Goal: Information Seeking & Learning: Learn about a topic

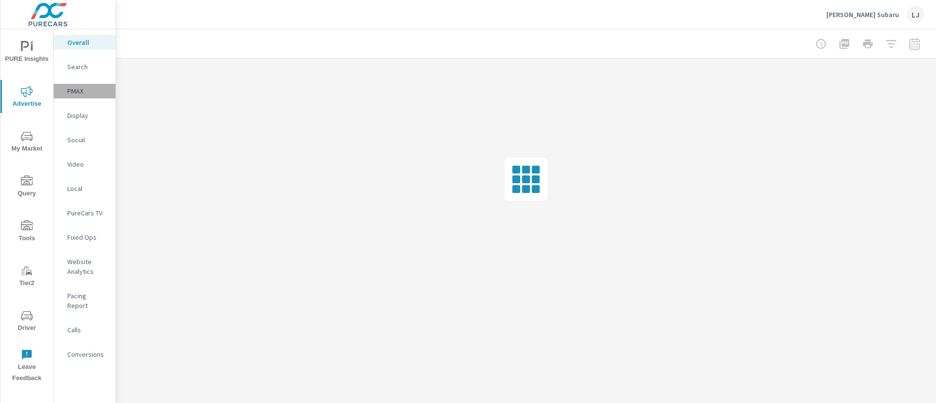
click at [84, 91] on p "PMAX" at bounding box center [87, 91] width 40 height 10
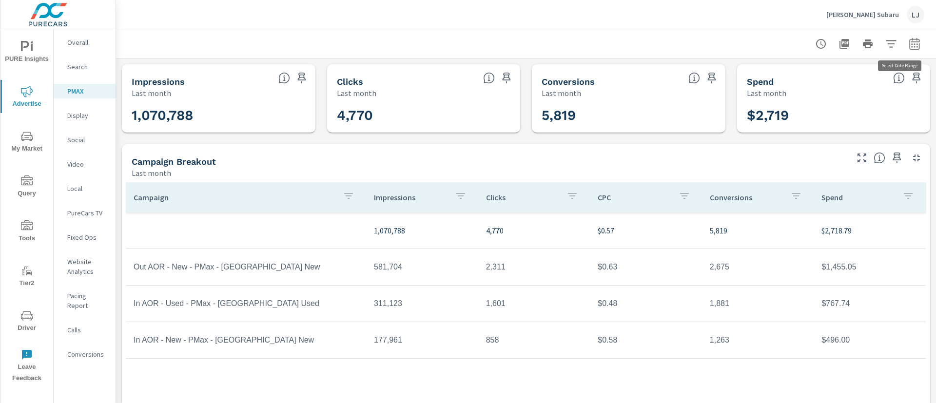
click at [909, 43] on icon "button" at bounding box center [915, 44] width 12 height 12
select select "Last month"
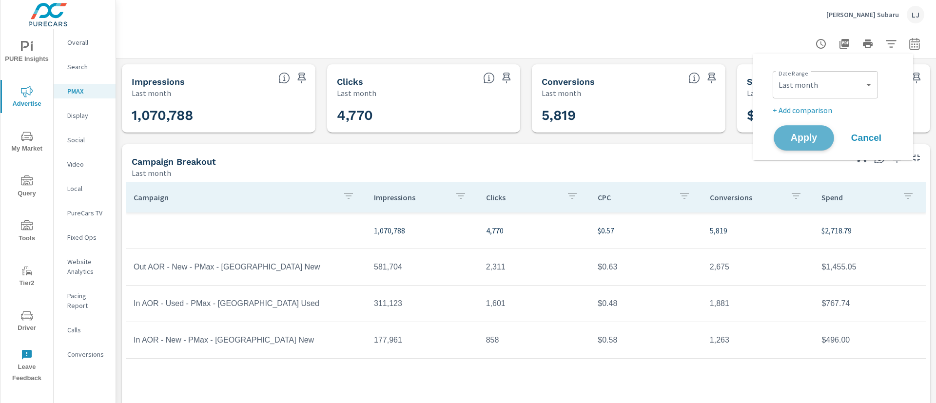
click at [812, 138] on span "Apply" at bounding box center [804, 138] width 40 height 9
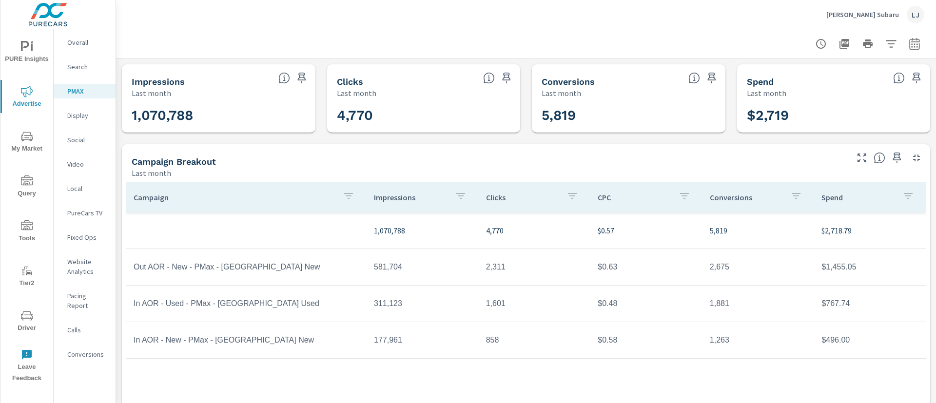
scroll to position [55, 0]
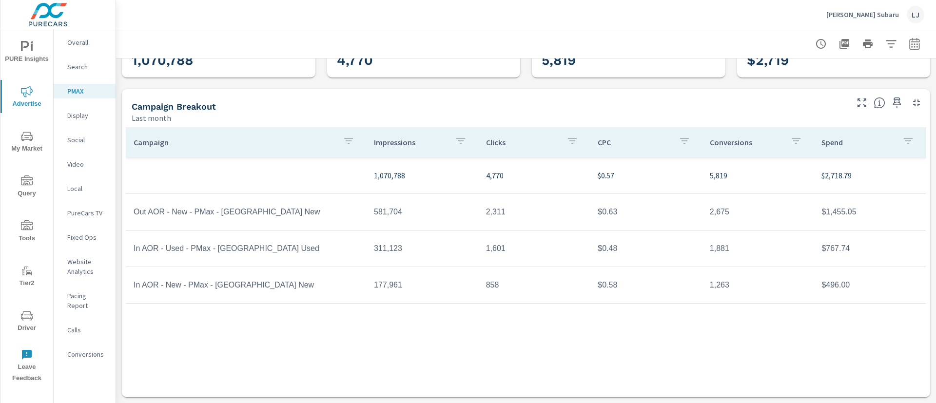
click at [28, 47] on icon "nav menu" at bounding box center [27, 47] width 12 height 12
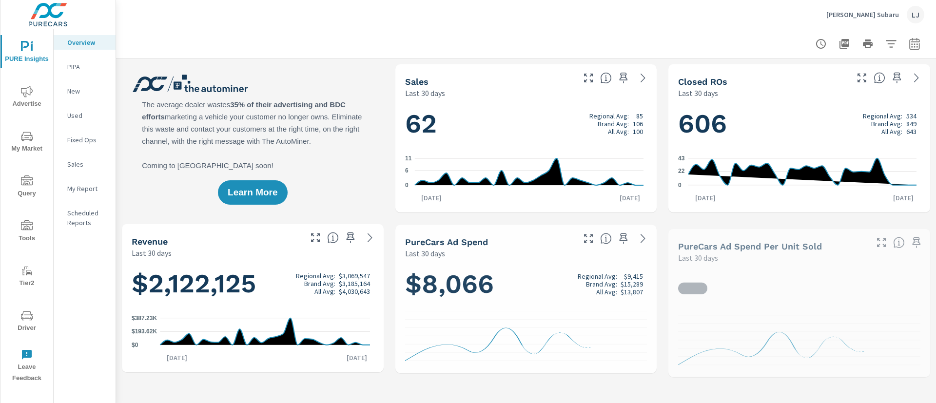
click at [21, 312] on icon "nav menu" at bounding box center [27, 316] width 12 height 12
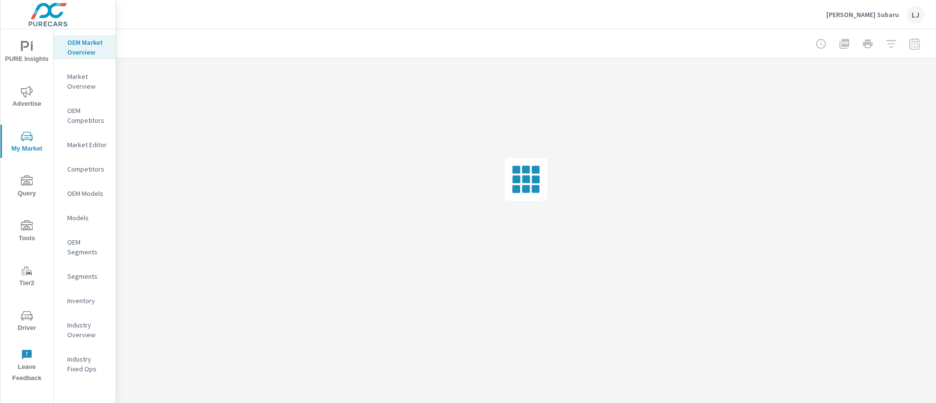
click at [82, 297] on p "Inventory" at bounding box center [87, 301] width 40 height 10
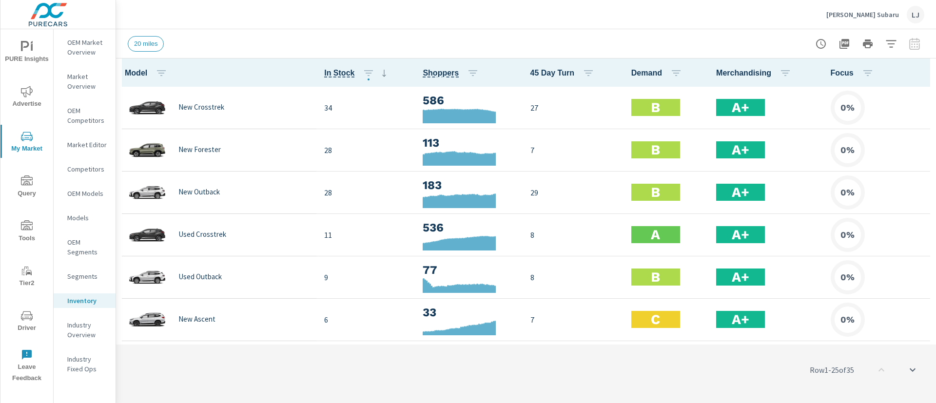
scroll to position [0, 0]
click at [155, 73] on button "button" at bounding box center [162, 73] width 20 height 20
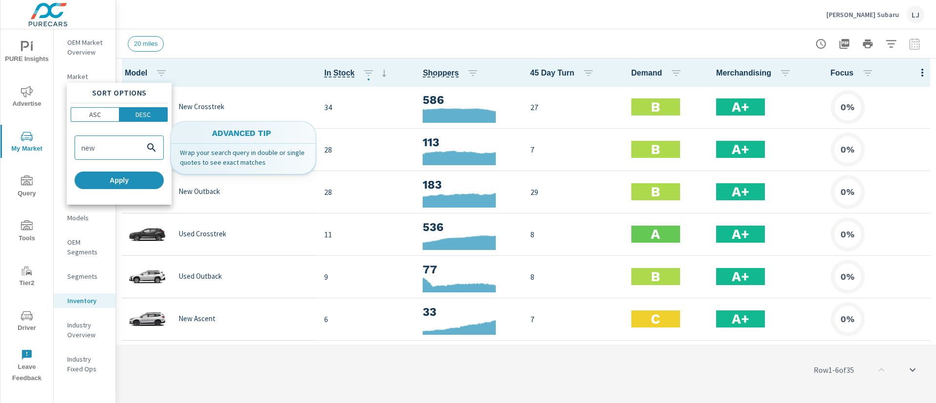
type input "new"
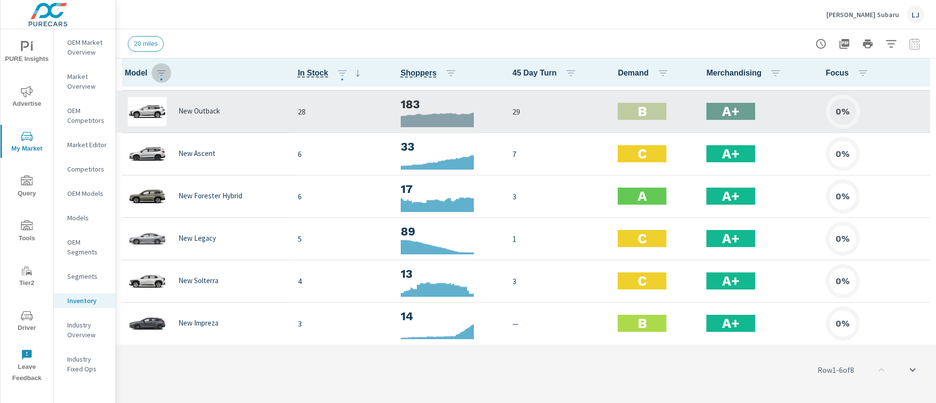
scroll to position [81, 0]
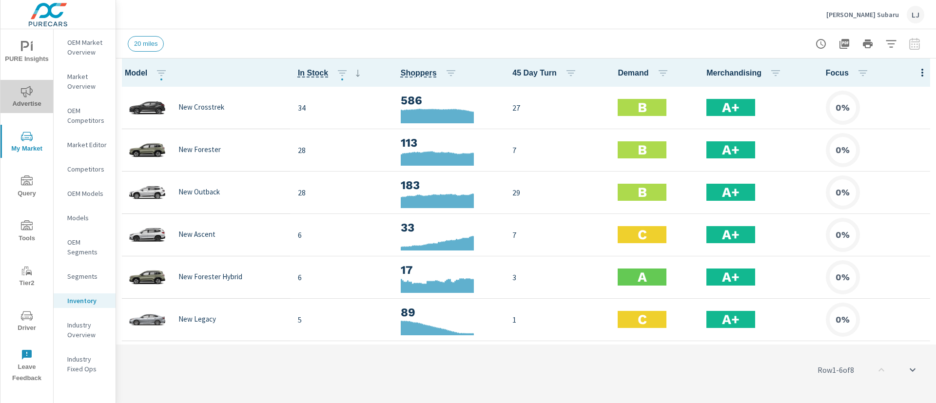
click at [36, 105] on span "Advertise" at bounding box center [26, 98] width 47 height 24
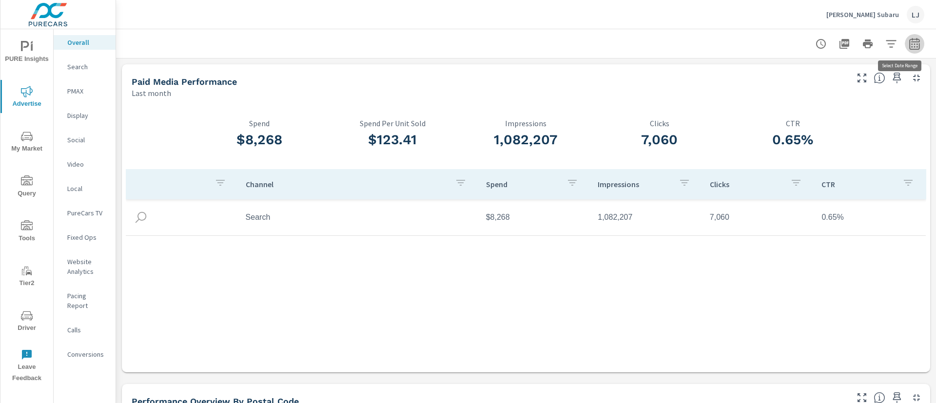
click at [909, 45] on icon "button" at bounding box center [915, 44] width 12 height 12
select select "Last month"
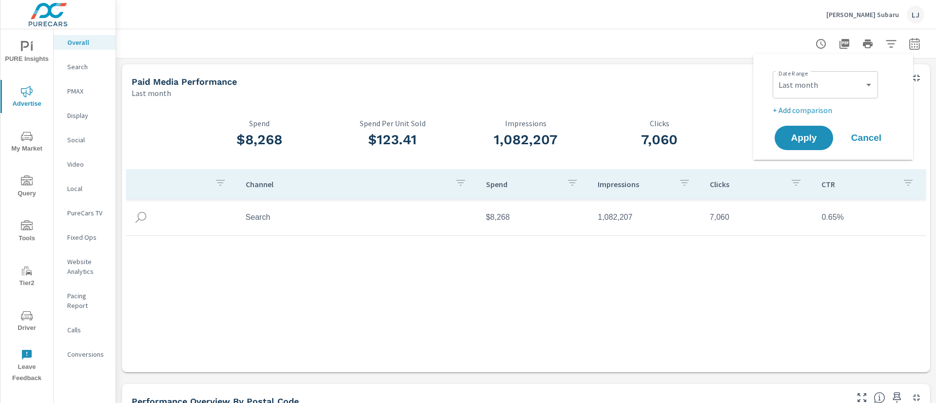
click at [806, 108] on p "+ Add comparison" at bounding box center [835, 110] width 125 height 12
select select "Previous period"
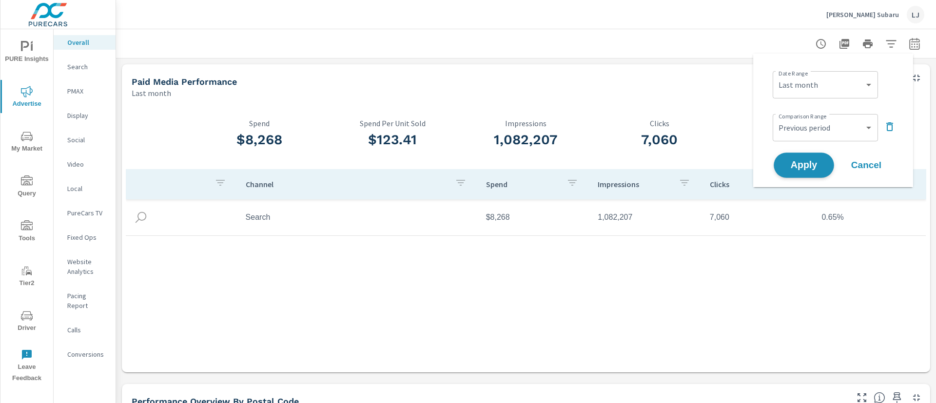
click at [809, 162] on span "Apply" at bounding box center [804, 165] width 40 height 9
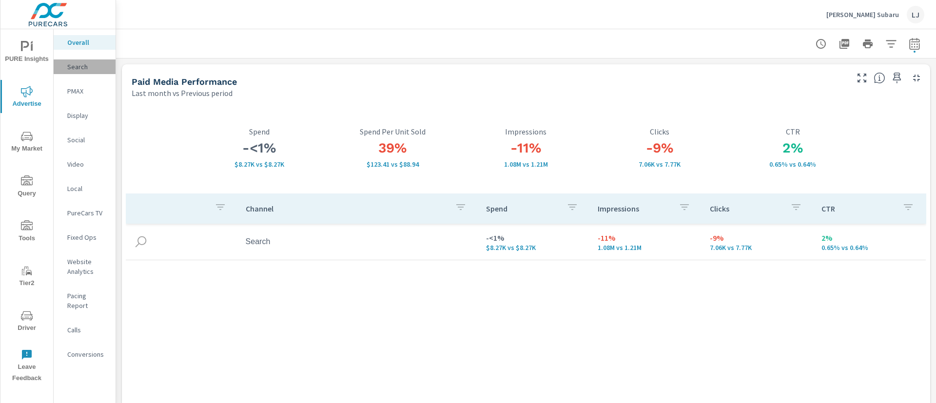
click at [84, 66] on p "Search" at bounding box center [87, 67] width 40 height 10
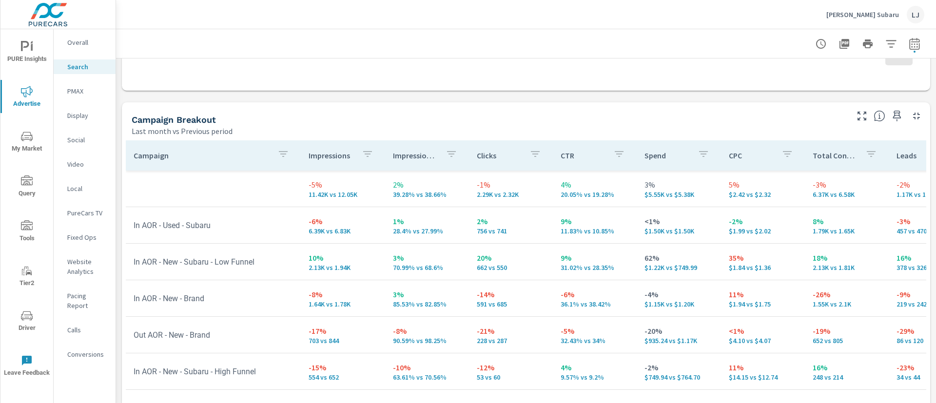
scroll to position [892, 0]
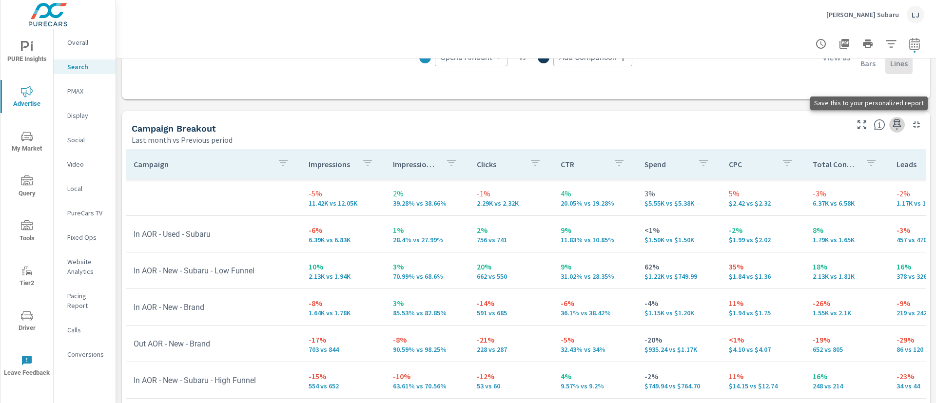
click at [891, 123] on icon "button" at bounding box center [897, 125] width 12 height 12
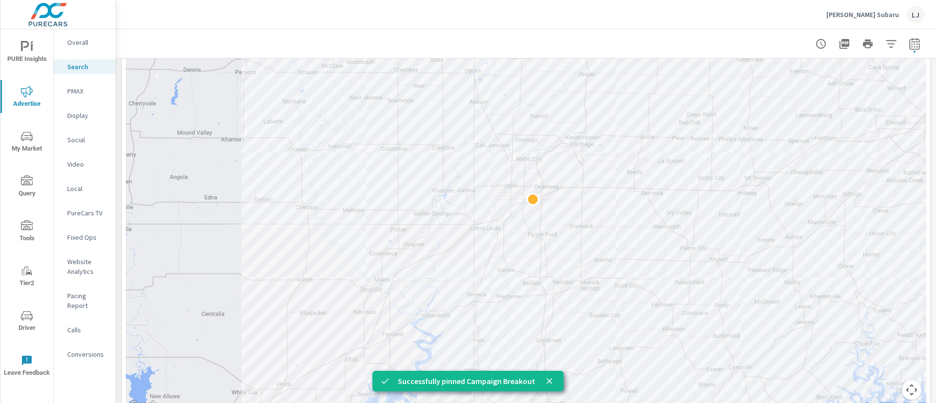
scroll to position [229, 0]
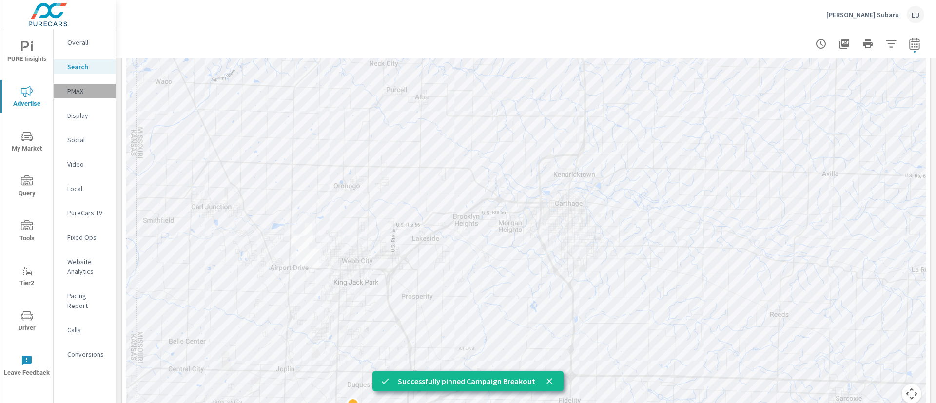
click at [72, 91] on p "PMAX" at bounding box center [87, 91] width 40 height 10
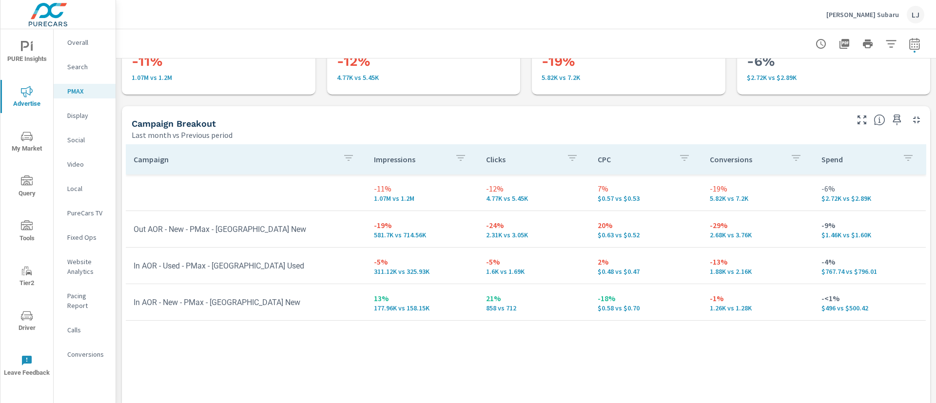
scroll to position [63, 0]
click at [891, 114] on icon "button" at bounding box center [897, 120] width 12 height 12
click at [891, 120] on icon "button" at bounding box center [897, 120] width 12 height 12
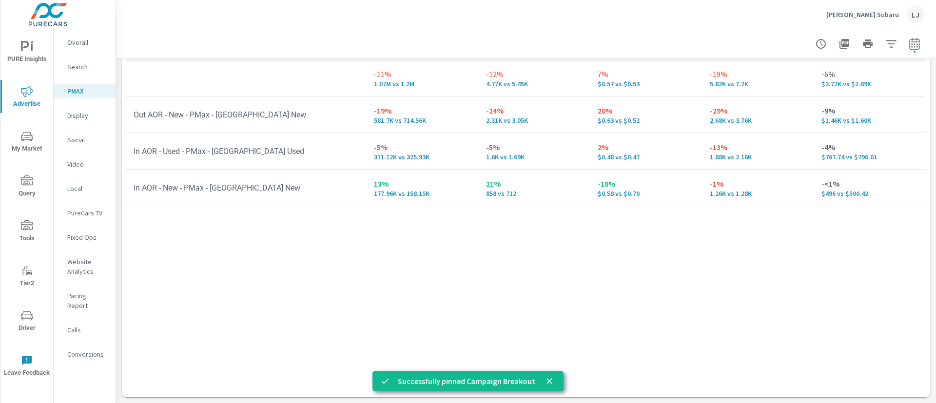
scroll to position [177, 0]
click at [80, 113] on p "Display" at bounding box center [87, 116] width 40 height 10
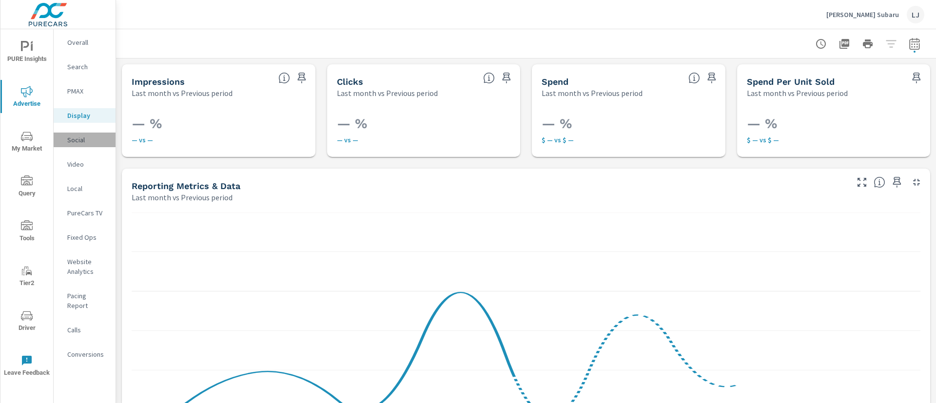
click at [93, 140] on p "Social" at bounding box center [87, 140] width 40 height 10
click at [80, 165] on p "Video" at bounding box center [87, 164] width 40 height 10
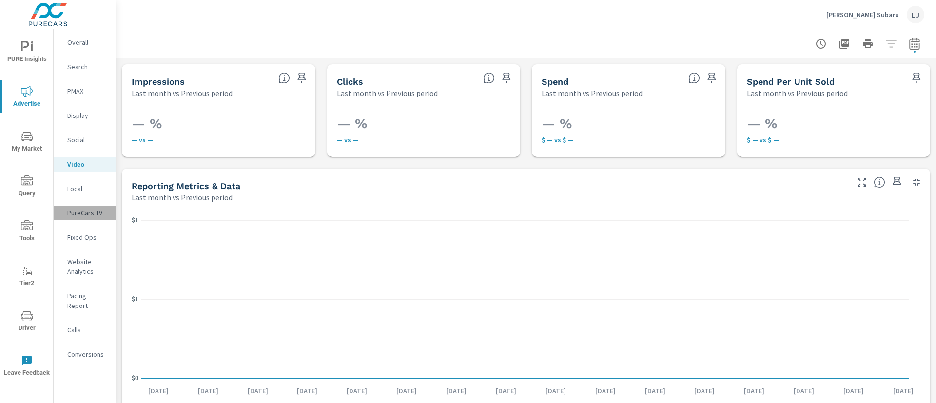
click at [98, 219] on div "PureCars TV" at bounding box center [85, 213] width 62 height 15
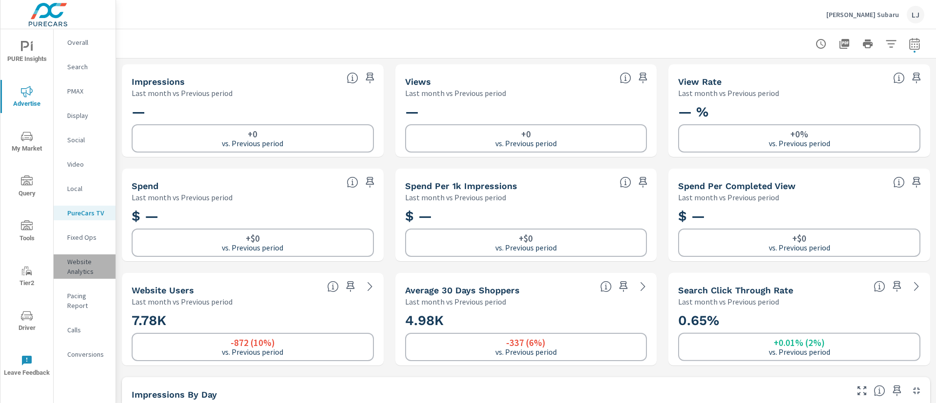
click at [83, 265] on p "Website Analytics" at bounding box center [87, 267] width 40 height 20
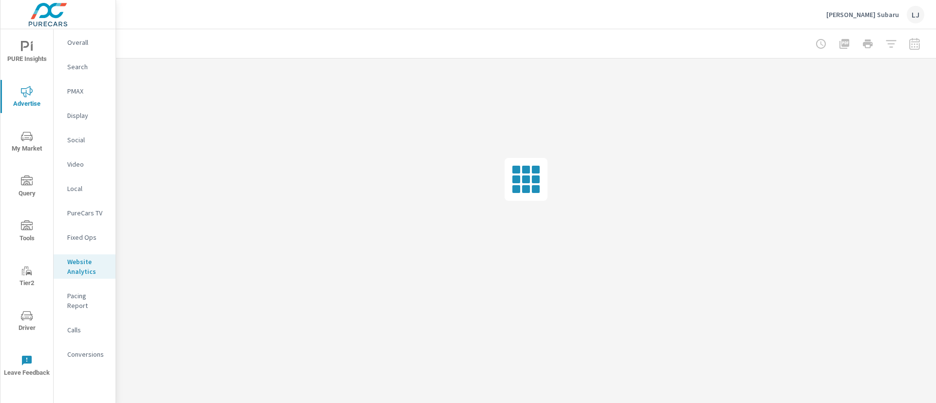
click at [88, 213] on p "PureCars TV" at bounding box center [87, 213] width 40 height 10
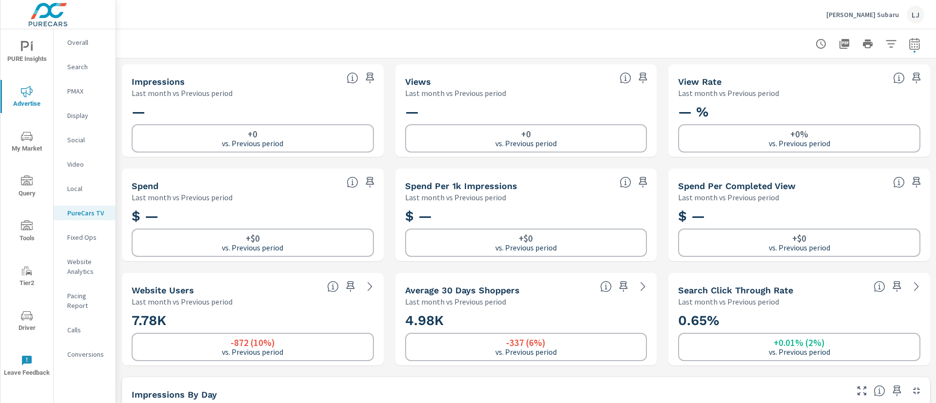
click at [83, 263] on p "Website Analytics" at bounding box center [87, 267] width 40 height 20
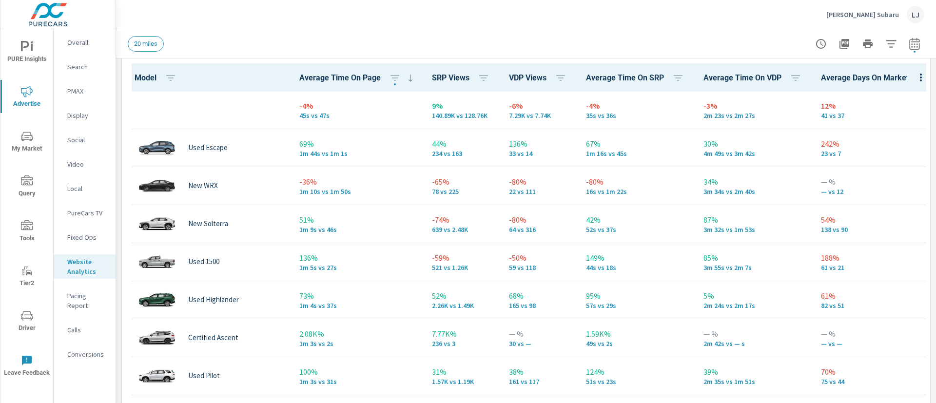
scroll to position [456, 0]
click at [555, 77] on icon "button" at bounding box center [561, 79] width 12 height 12
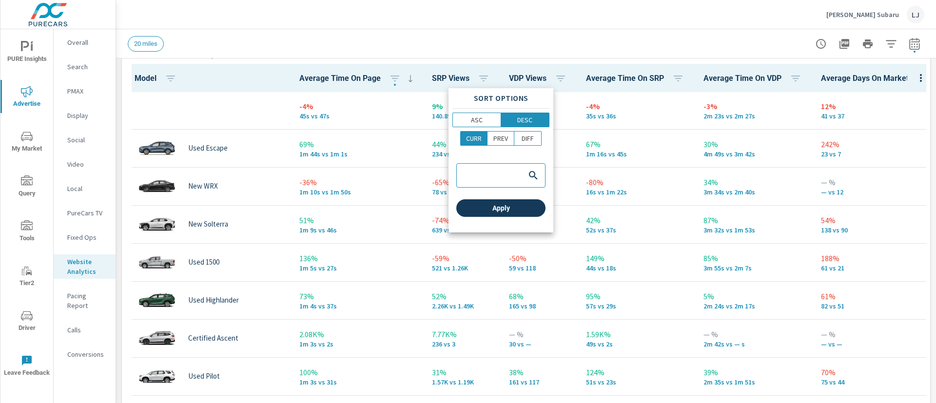
click at [508, 210] on span "Apply" at bounding box center [500, 208] width 81 height 9
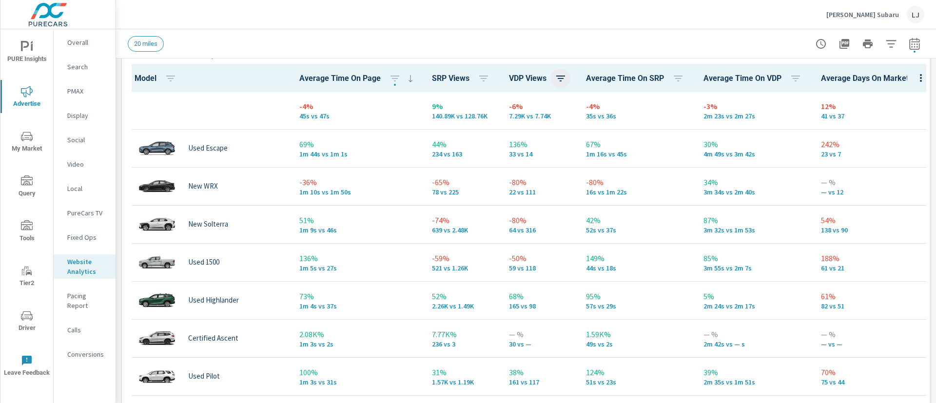
click at [556, 76] on icon "button" at bounding box center [560, 79] width 9 height 6
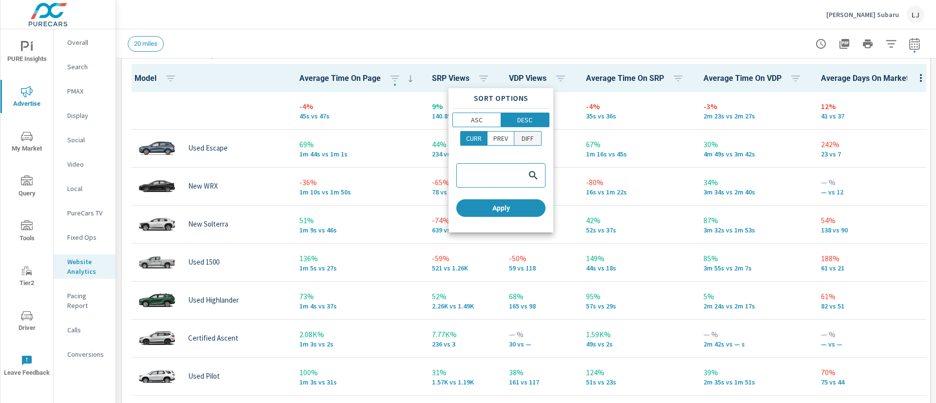
click at [527, 138] on p "DIFF" at bounding box center [528, 139] width 12 height 10
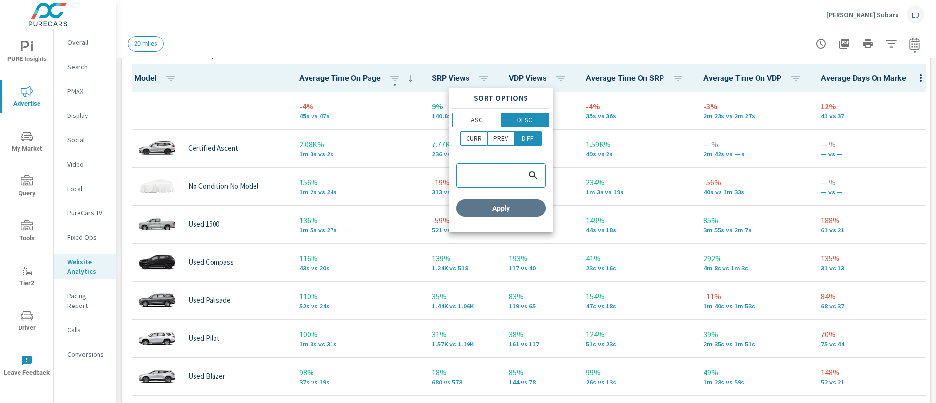
click at [513, 211] on span "Apply" at bounding box center [500, 208] width 81 height 9
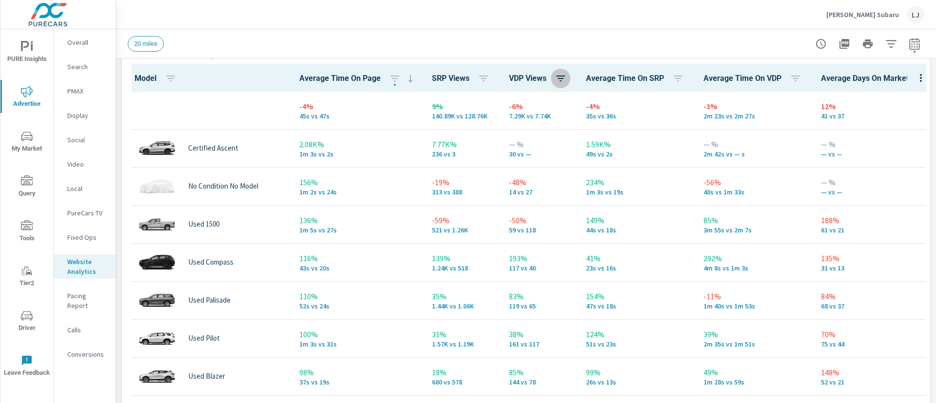
click at [555, 84] on icon "button" at bounding box center [561, 79] width 12 height 12
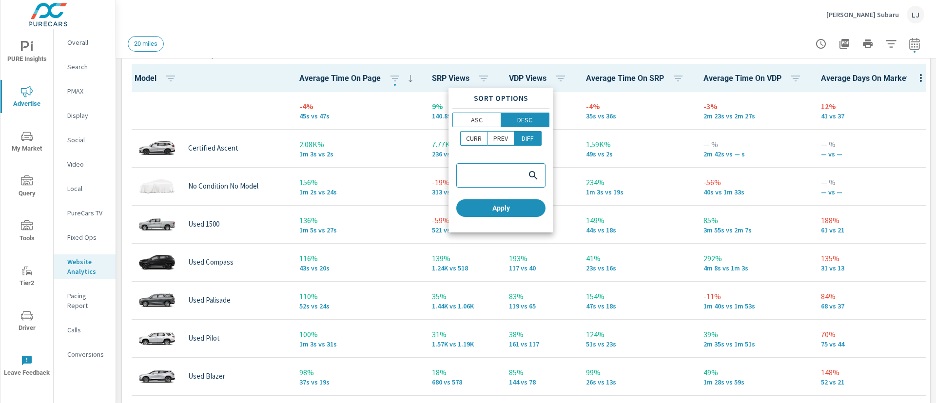
click at [525, 79] on div at bounding box center [468, 201] width 936 height 403
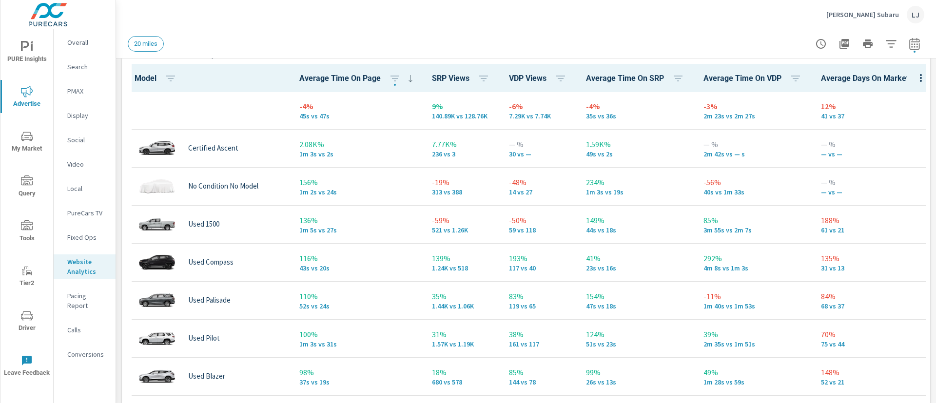
click at [533, 79] on span "VDP Views" at bounding box center [539, 79] width 61 height 12
click at [516, 79] on span "VDP Views" at bounding box center [539, 79] width 61 height 12
click at [555, 80] on icon "button" at bounding box center [561, 79] width 12 height 12
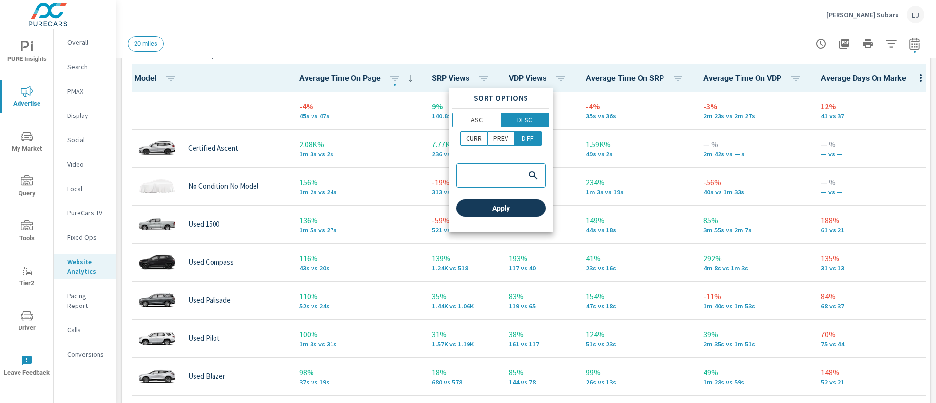
click at [510, 213] on button "Apply" at bounding box center [500, 208] width 89 height 18
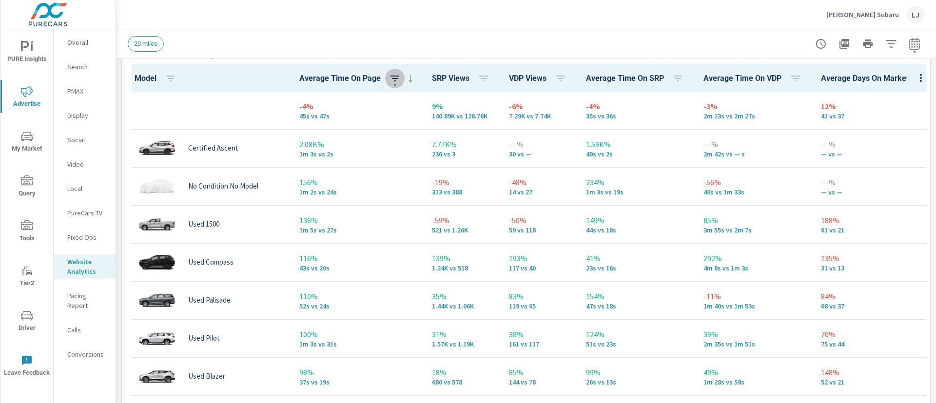
click at [391, 78] on icon "button" at bounding box center [395, 79] width 9 height 6
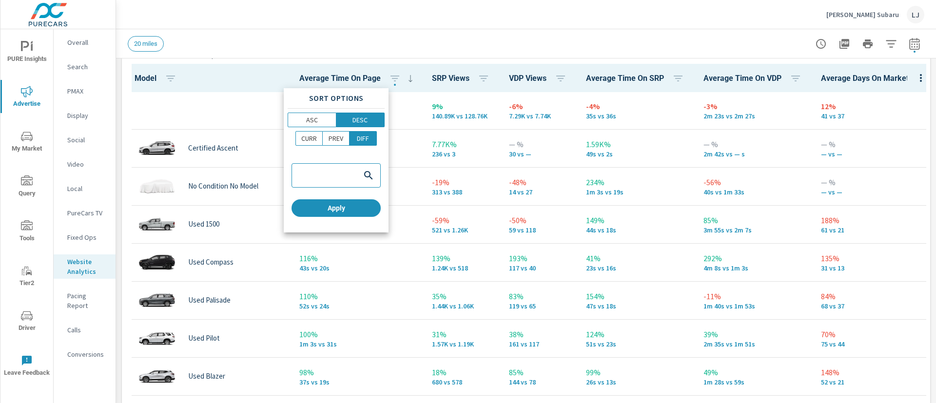
click at [522, 79] on div at bounding box center [468, 201] width 936 height 403
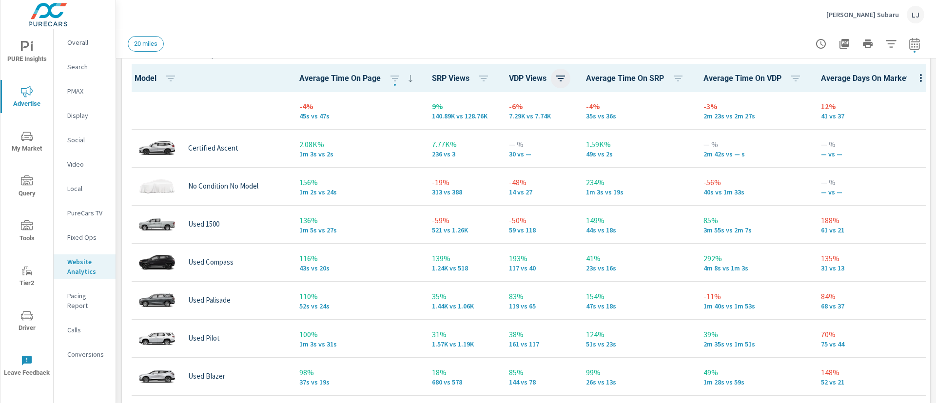
click at [555, 78] on icon "button" at bounding box center [561, 79] width 12 height 12
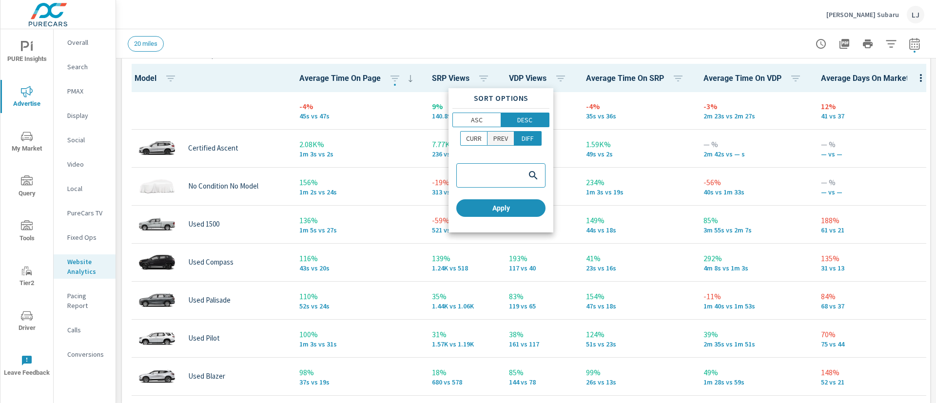
click at [498, 141] on p "PREV" at bounding box center [500, 139] width 15 height 10
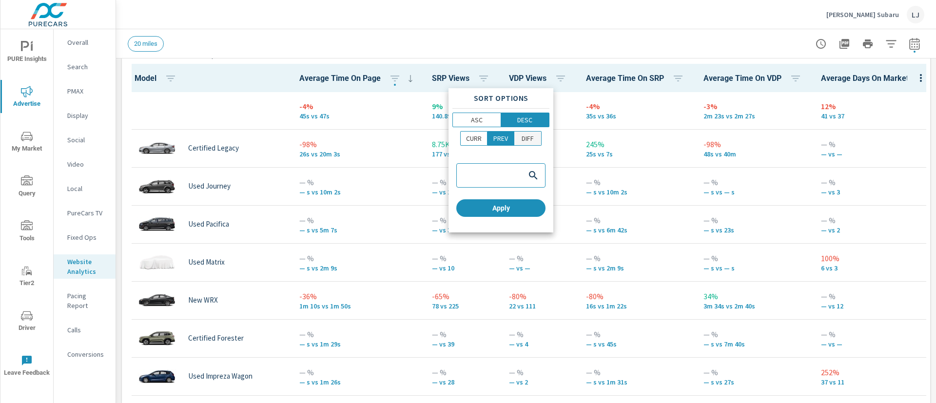
click at [532, 137] on p "DIFF" at bounding box center [528, 139] width 12 height 10
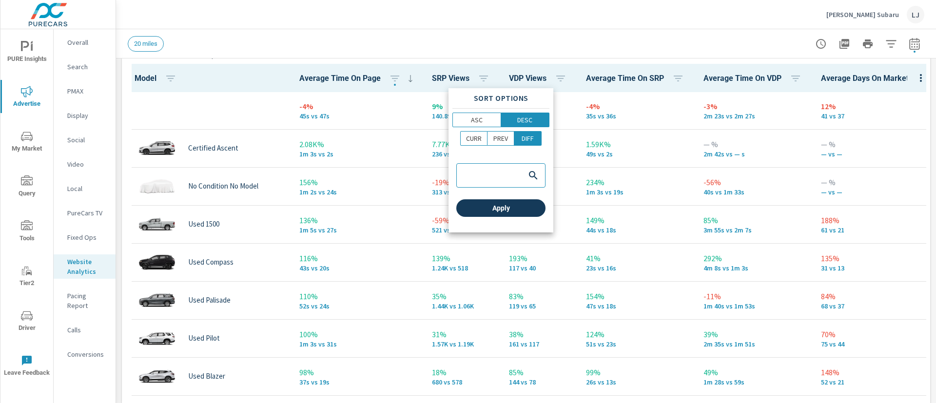
click at [512, 208] on span "Apply" at bounding box center [500, 208] width 81 height 9
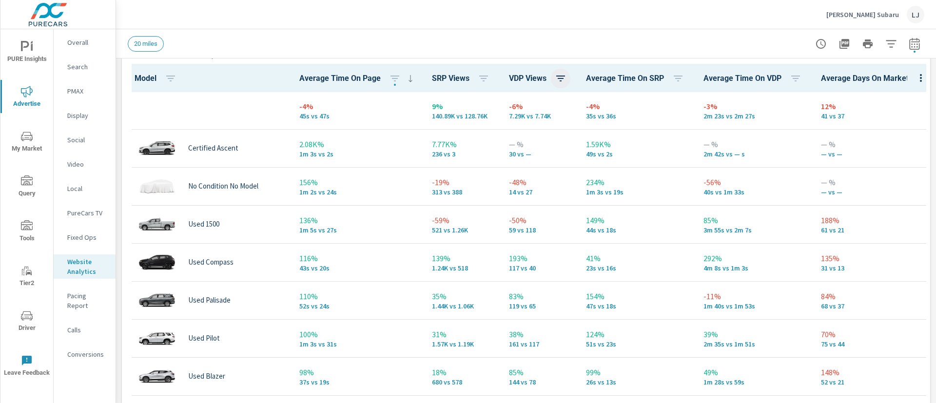
click at [555, 79] on icon "button" at bounding box center [561, 79] width 12 height 12
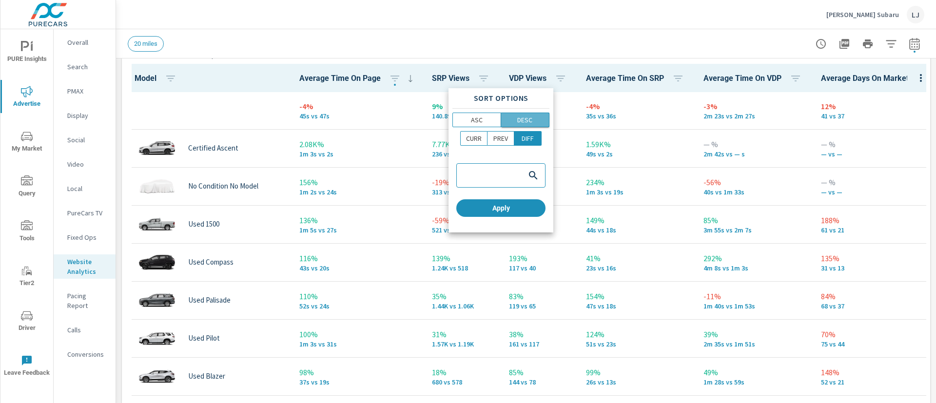
click at [535, 122] on span "DESC" at bounding box center [525, 120] width 42 height 10
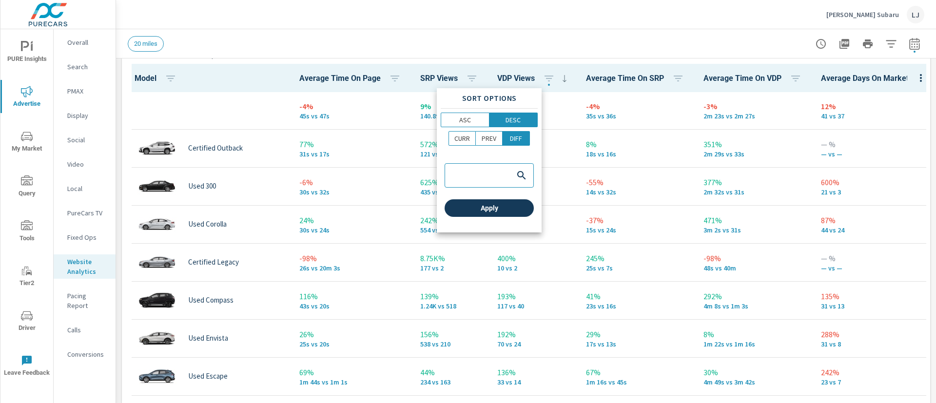
click at [511, 206] on span "Apply" at bounding box center [489, 208] width 81 height 9
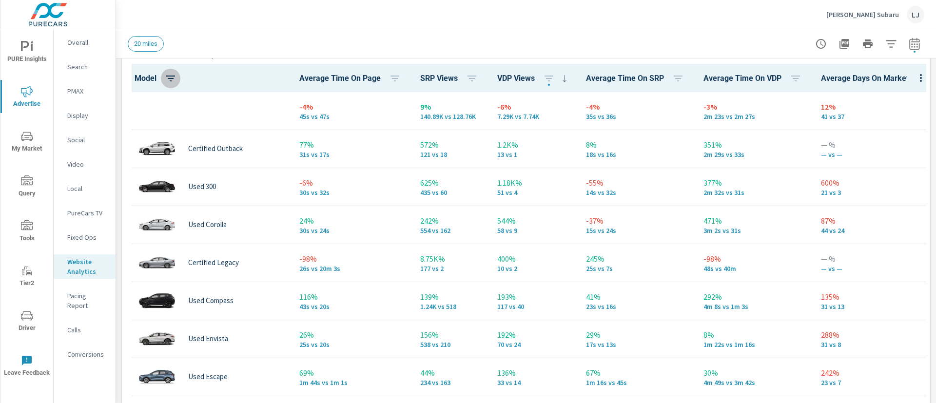
click at [172, 80] on icon "button" at bounding box center [170, 79] width 9 height 6
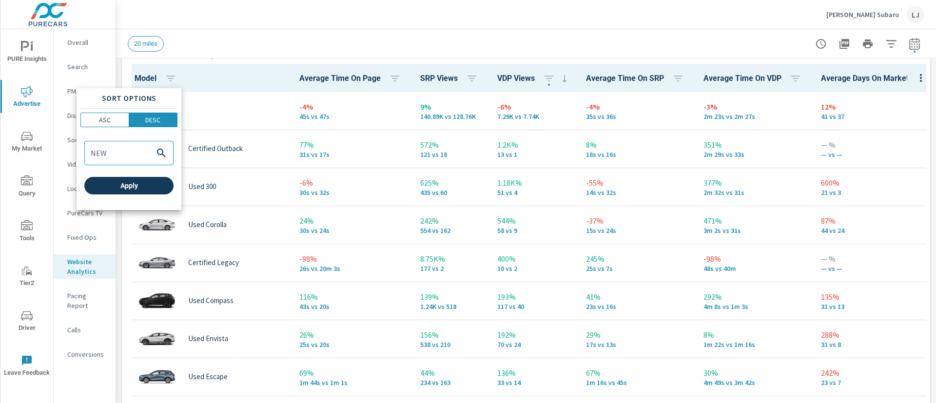
type input "NEW"
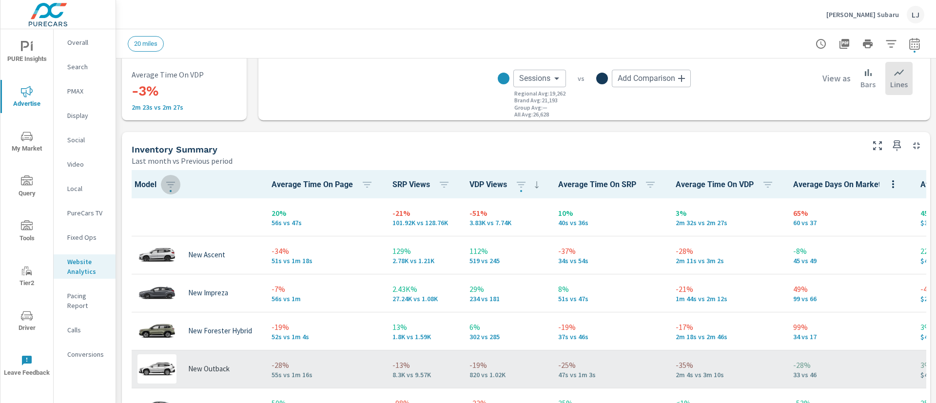
scroll to position [349, 0]
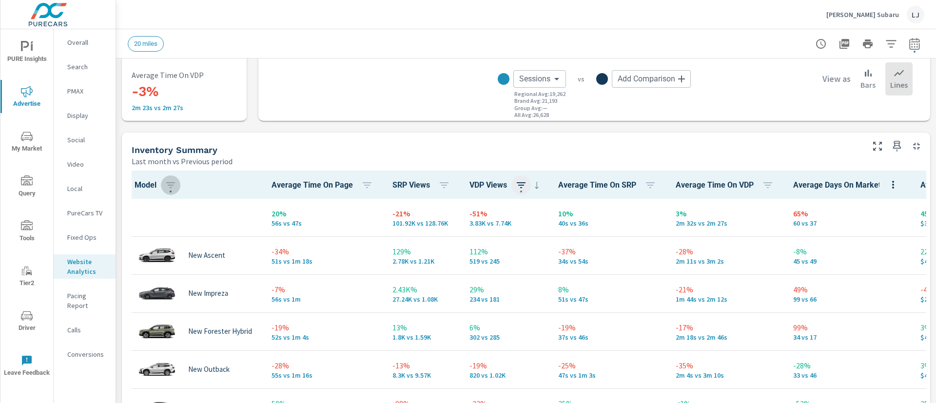
click at [519, 187] on icon "button" at bounding box center [521, 185] width 12 height 12
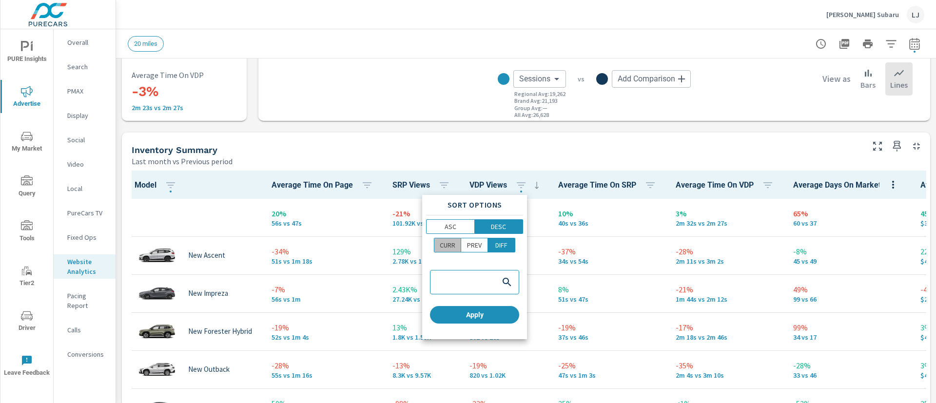
click at [456, 247] on span "CURR" at bounding box center [447, 245] width 20 height 10
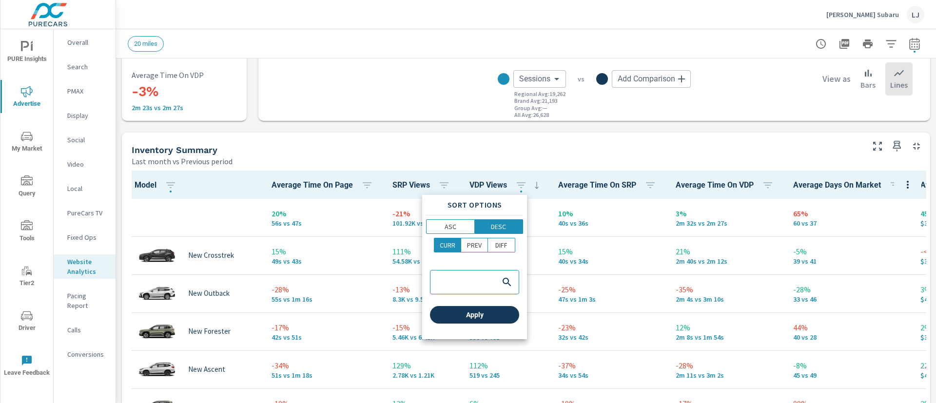
click at [473, 313] on span "Apply" at bounding box center [474, 315] width 81 height 9
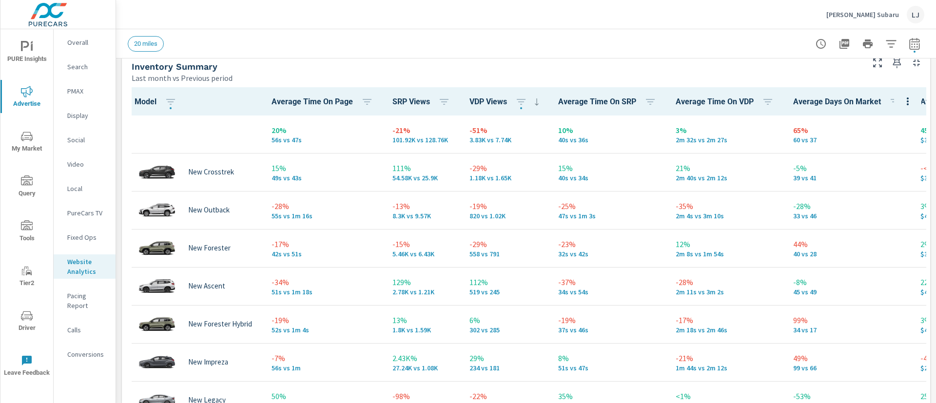
scroll to position [432, 0]
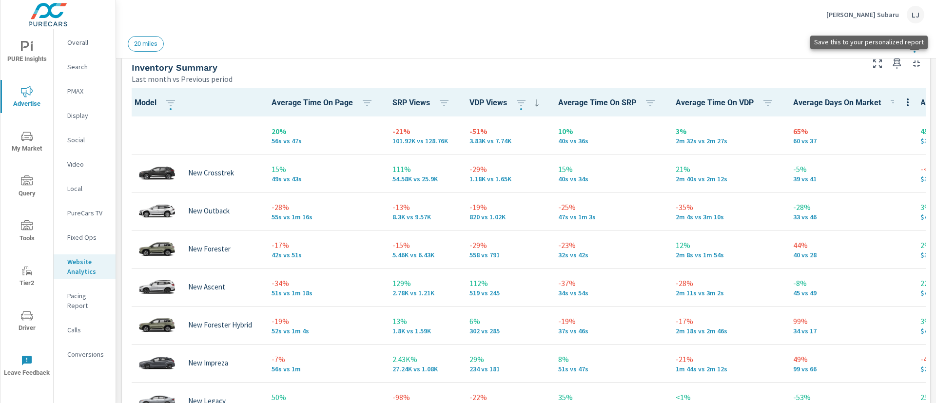
click at [891, 64] on icon "button" at bounding box center [897, 64] width 12 height 12
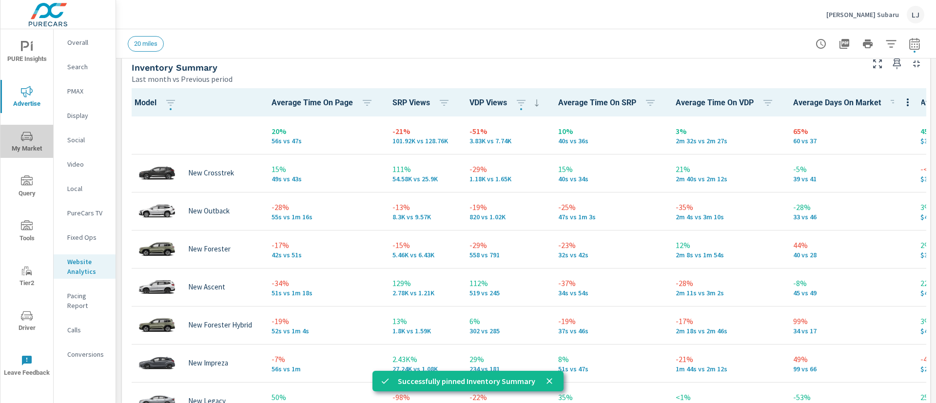
click at [30, 147] on span "My Market" at bounding box center [26, 143] width 47 height 24
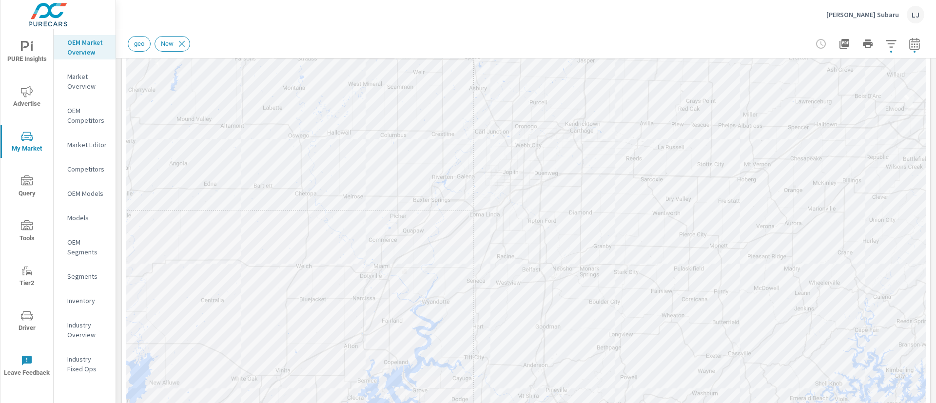
scroll to position [212, 0]
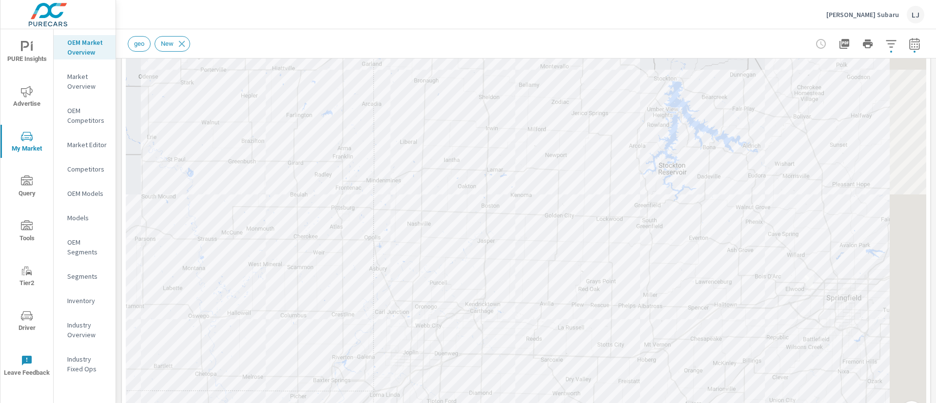
drag, startPoint x: 436, startPoint y: 123, endPoint x: 333, endPoint y: 323, distance: 225.5
click at [333, 323] on div at bounding box center [526, 161] width 801 height 542
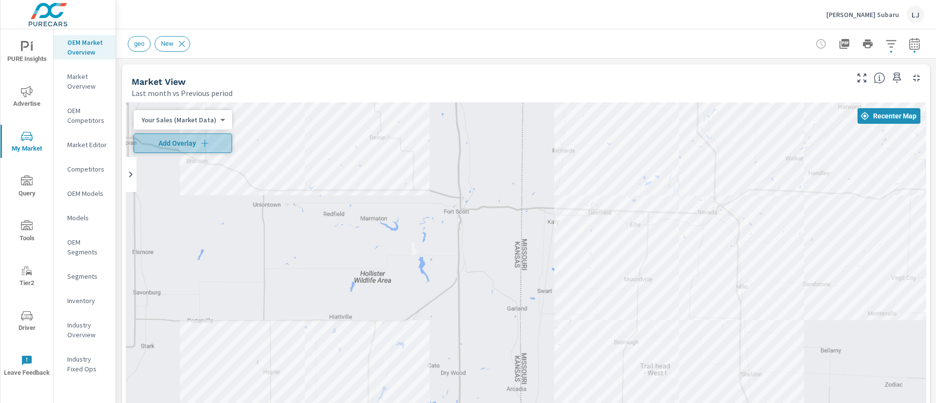
click at [203, 140] on icon "button" at bounding box center [204, 142] width 7 height 7
click at [867, 114] on span "Recenter Map" at bounding box center [889, 116] width 55 height 9
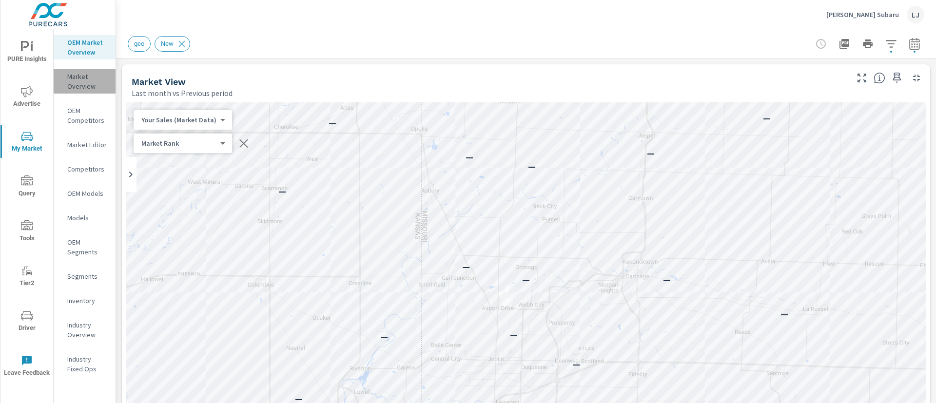
click at [80, 79] on p "Market Overview" at bounding box center [87, 82] width 40 height 20
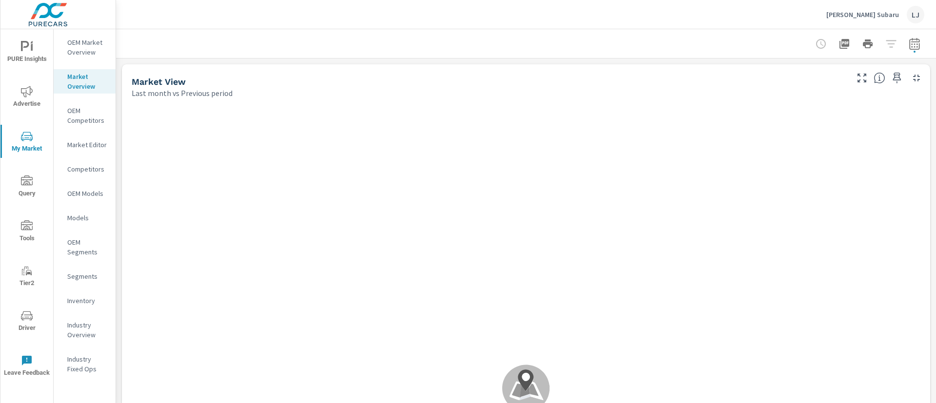
scroll to position [0, 0]
click at [909, 38] on icon "button" at bounding box center [915, 44] width 12 height 12
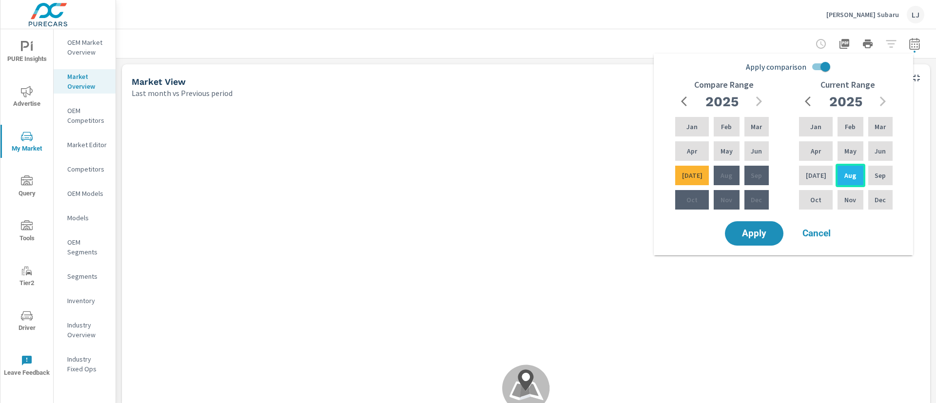
click at [883, 120] on div "Mar" at bounding box center [880, 126] width 28 height 23
click at [852, 177] on div "Aug" at bounding box center [850, 175] width 29 height 23
click at [878, 124] on p "Mar" at bounding box center [880, 127] width 11 height 10
click at [695, 180] on div "[DATE]" at bounding box center [692, 175] width 38 height 23
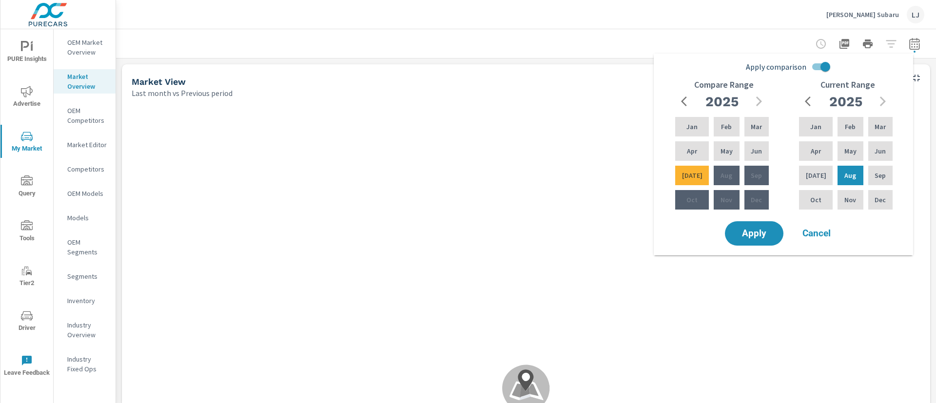
click at [802, 151] on div "Jan Feb Mar Apr May Jun [DATE] Aug Sep Oct Nov Dec" at bounding box center [846, 163] width 98 height 97
click at [819, 234] on span "Cancel" at bounding box center [816, 233] width 39 height 9
click at [817, 233] on span "Cancel" at bounding box center [816, 233] width 39 height 9
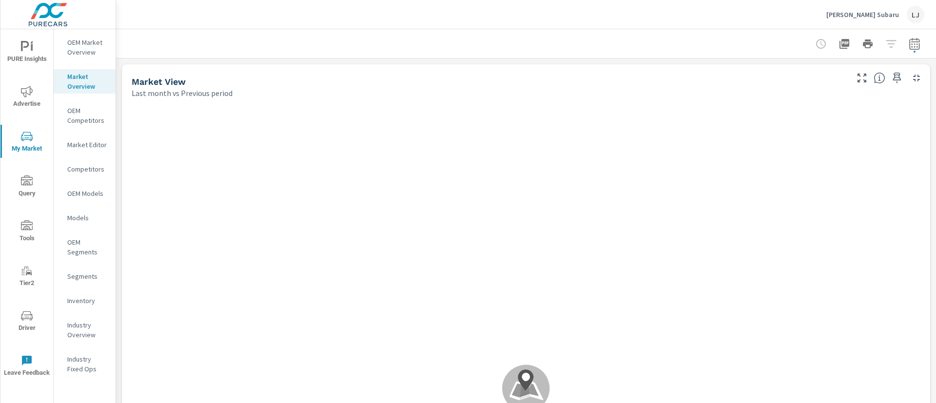
click at [909, 43] on icon "button" at bounding box center [915, 44] width 12 height 12
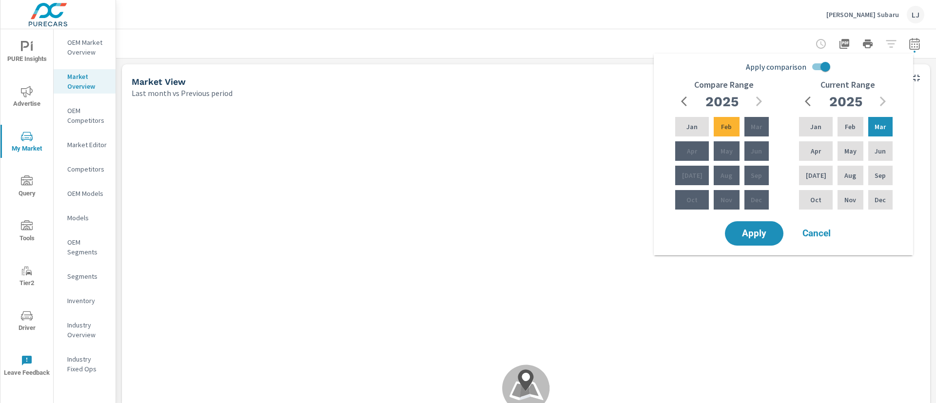
click at [847, 171] on p "Aug" at bounding box center [850, 176] width 12 height 10
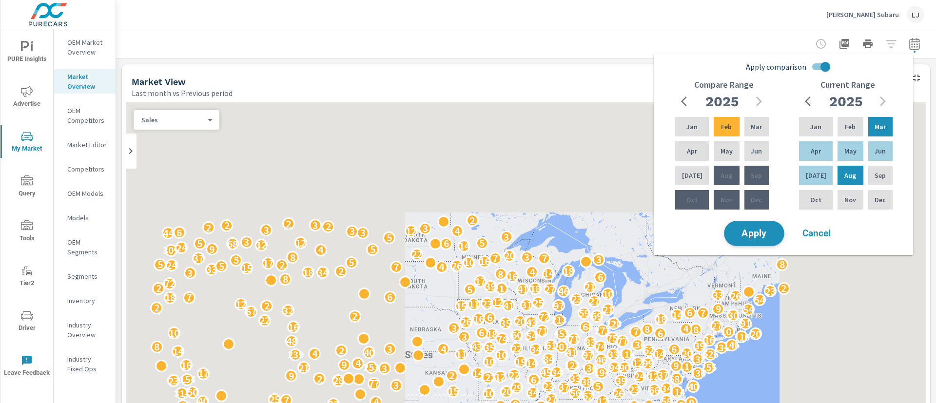
click at [880, 126] on p "Mar" at bounding box center [880, 127] width 11 height 10
click at [760, 224] on button "Apply" at bounding box center [754, 233] width 60 height 25
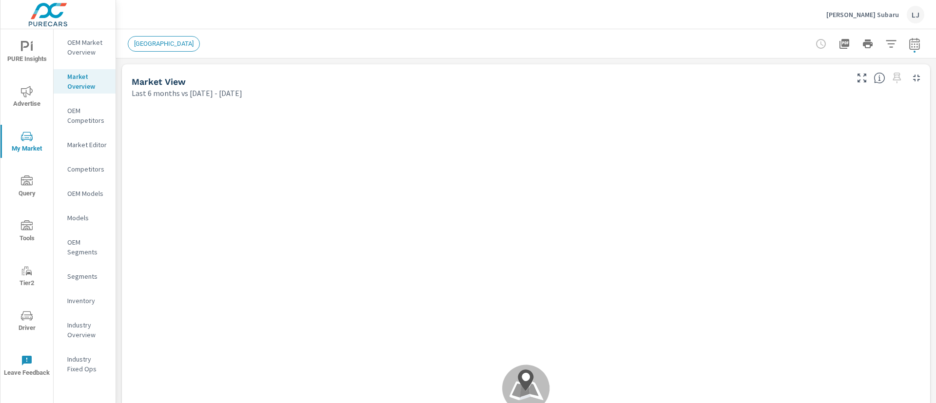
scroll to position [0, 0]
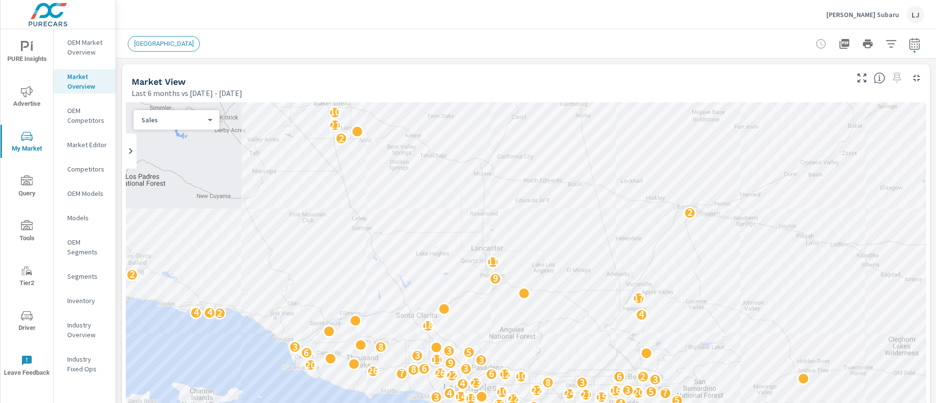
click at [909, 49] on icon "button" at bounding box center [914, 44] width 10 height 12
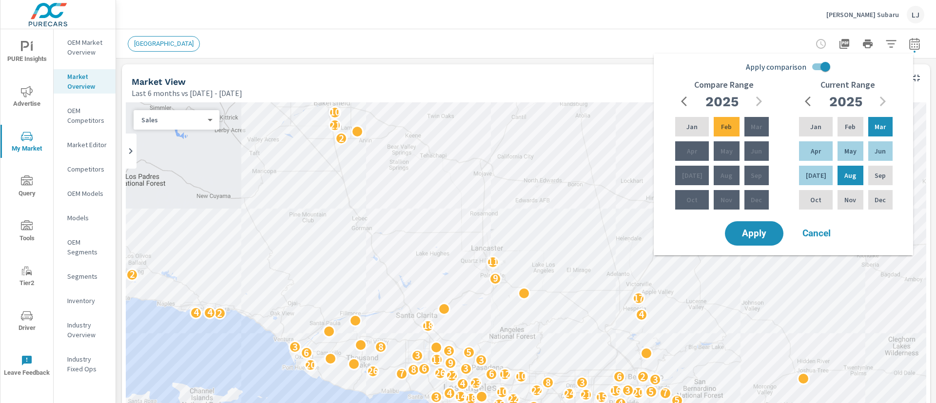
click at [751, 173] on p "Sep" at bounding box center [756, 176] width 11 height 10
click at [751, 174] on p "Sep" at bounding box center [756, 176] width 11 height 10
drag, startPoint x: 752, startPoint y: 125, endPoint x: 760, endPoint y: 176, distance: 51.3
click at [760, 176] on div "Jan Feb Mar Apr May Jun [DATE] Aug Sep Oct Nov Dec" at bounding box center [722, 163] width 98 height 97
click at [760, 176] on p "Sep" at bounding box center [756, 176] width 11 height 10
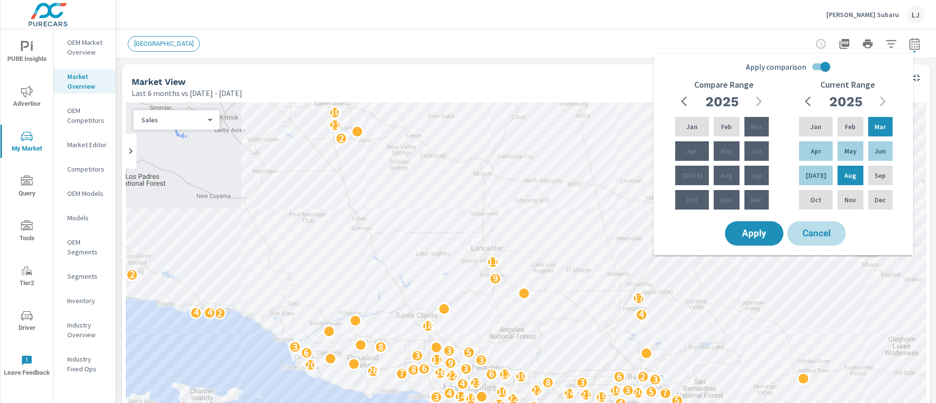
click at [813, 232] on span "Cancel" at bounding box center [816, 233] width 39 height 9
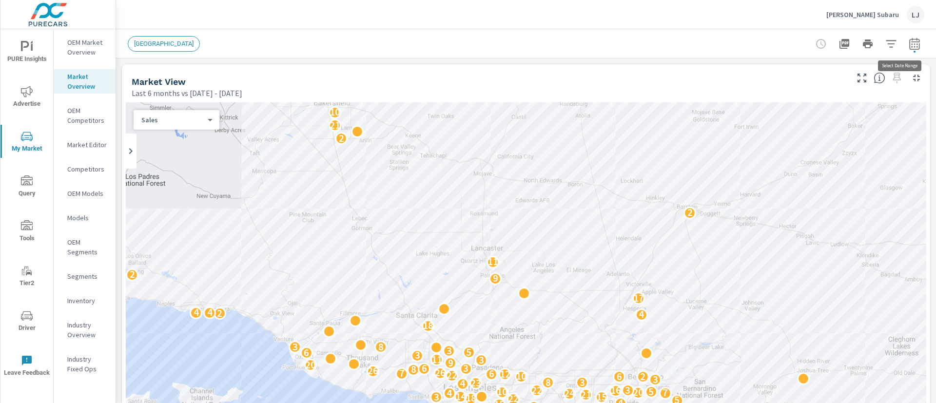
click at [909, 43] on icon "button" at bounding box center [914, 44] width 10 height 12
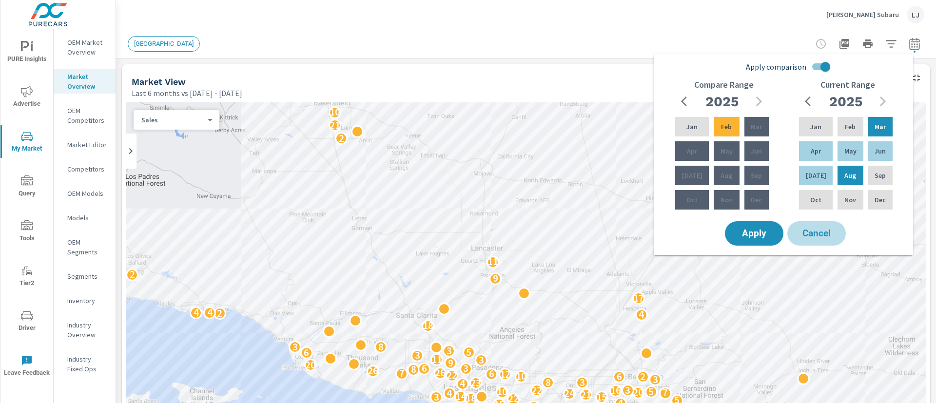
click at [823, 235] on span "Cancel" at bounding box center [816, 233] width 39 height 9
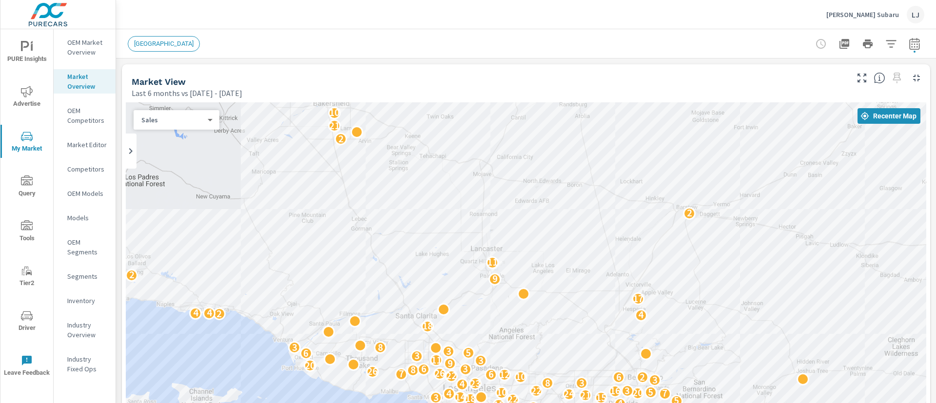
click at [161, 51] on div "[GEOGRAPHIC_DATA]" at bounding box center [164, 44] width 72 height 16
click at [156, 41] on span "[GEOGRAPHIC_DATA]" at bounding box center [163, 43] width 71 height 7
click at [885, 44] on icon "button" at bounding box center [891, 44] width 12 height 12
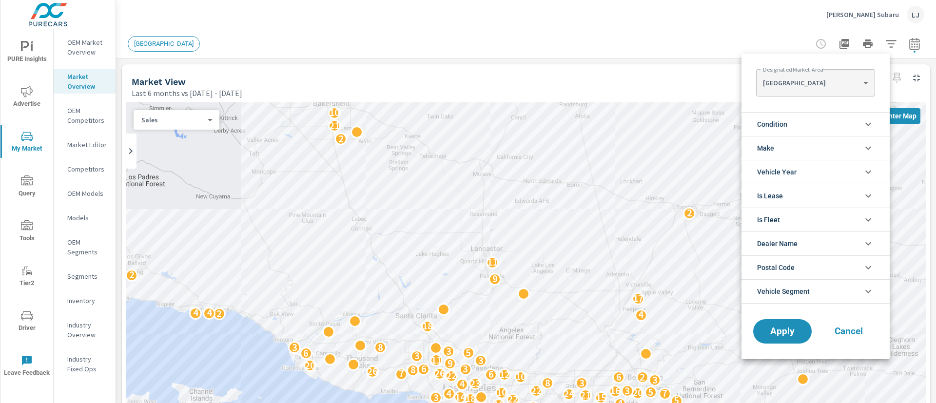
click at [842, 86] on body "PURE Insights Advertise My Market Query Tools Tier2 Driver Leave Feedback OEM M…" at bounding box center [468, 201] width 936 height 403
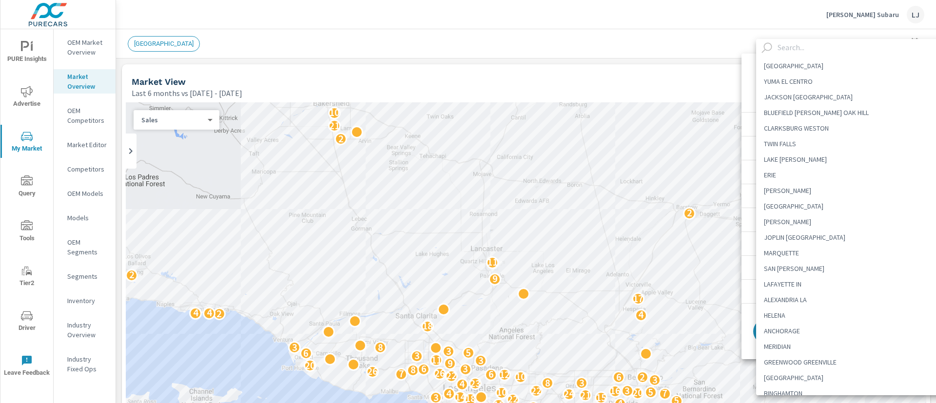
scroll to position [2556, 0]
click at [810, 244] on li "JOPLIN [GEOGRAPHIC_DATA]" at bounding box center [854, 240] width 196 height 16
type Area "JOPLIN [GEOGRAPHIC_DATA]"
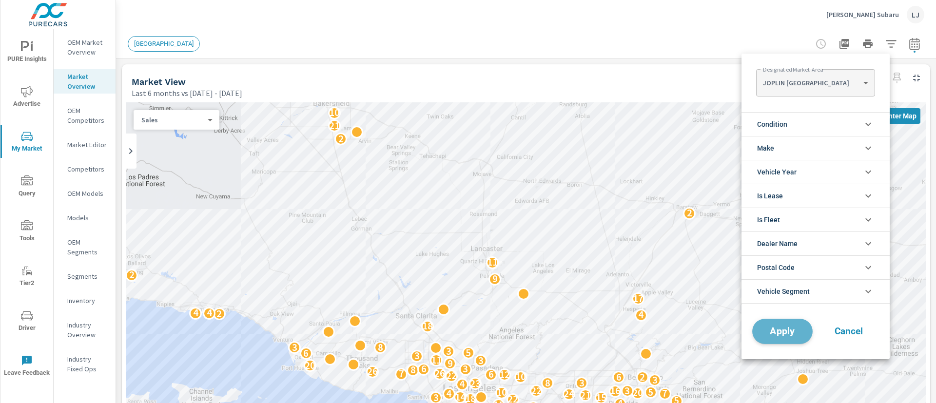
click at [782, 330] on span "Apply" at bounding box center [783, 331] width 40 height 9
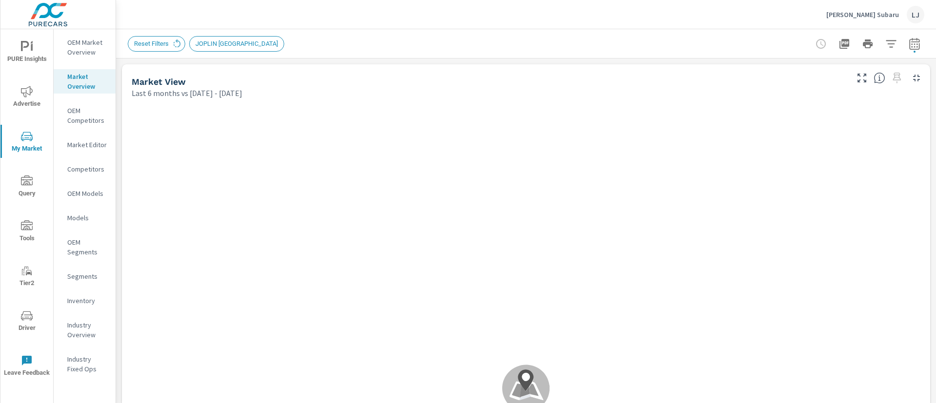
scroll to position [0, 0]
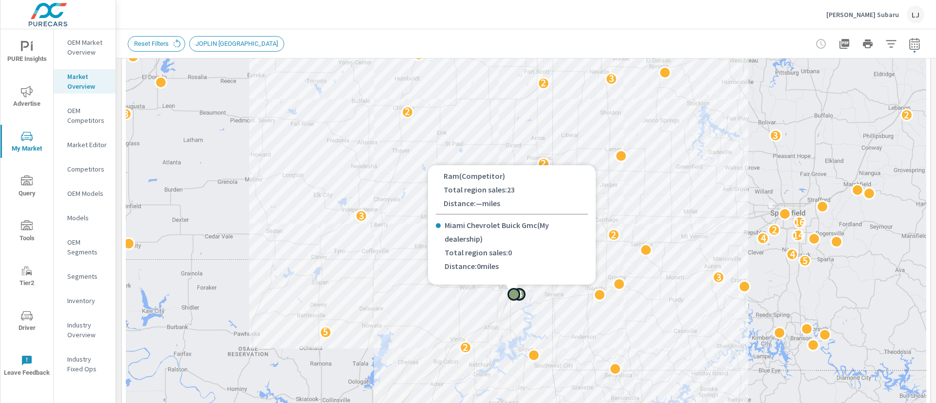
scroll to position [134, 0]
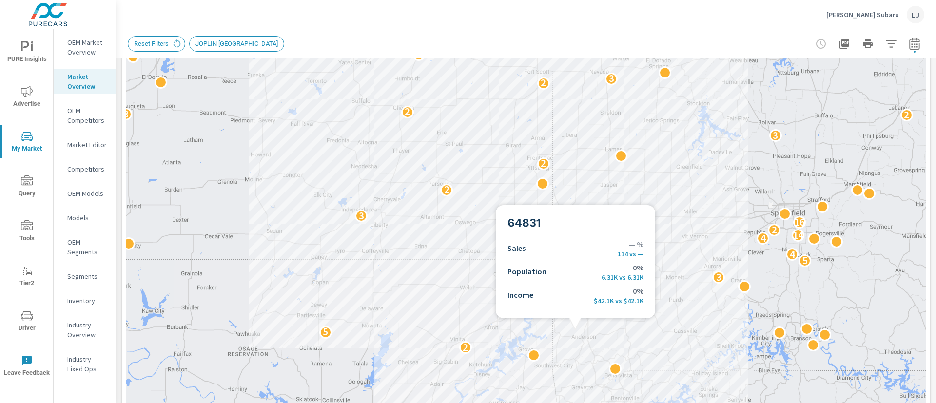
click at [575, 330] on div "2 2 4 2 2 2 3 2 7 3 2 9 8 13 11 2 4 3 2 2 2 2 6 6 2 5 4 3 5 16 4 5 3 4 14 2 2 1…" at bounding box center [838, 362] width 624 height 351
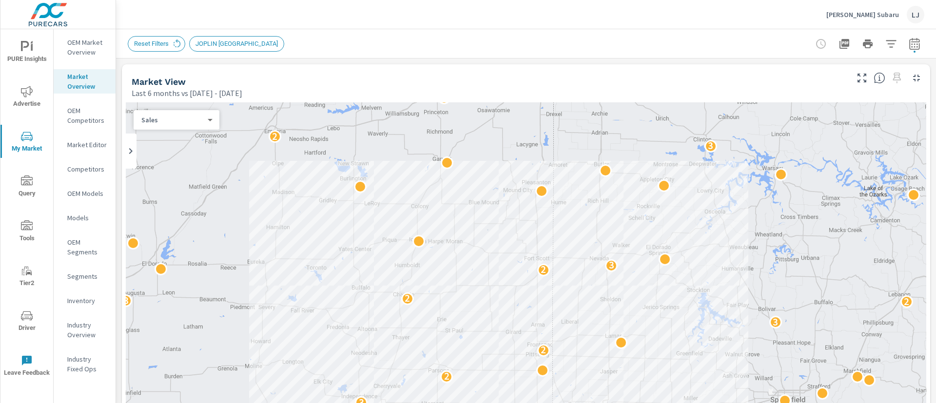
scroll to position [74, 0]
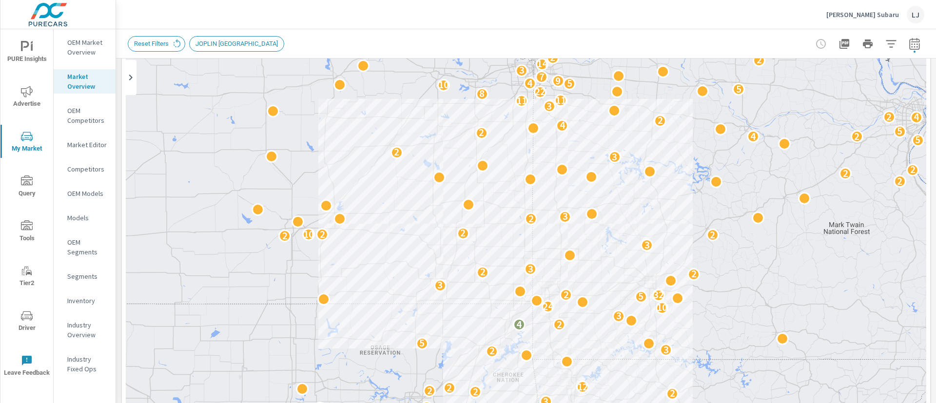
drag, startPoint x: 840, startPoint y: 126, endPoint x: 774, endPoint y: 181, distance: 86.2
click at [774, 181] on div "3 2 4 4 2 3 3 3 2 4 2 3 2 2 4 2 2 2 3 2 7 3 2 29 2 16 2 3 2 2 2 2 12 2 3 5 2 4 …" at bounding box center [526, 300] width 801 height 542
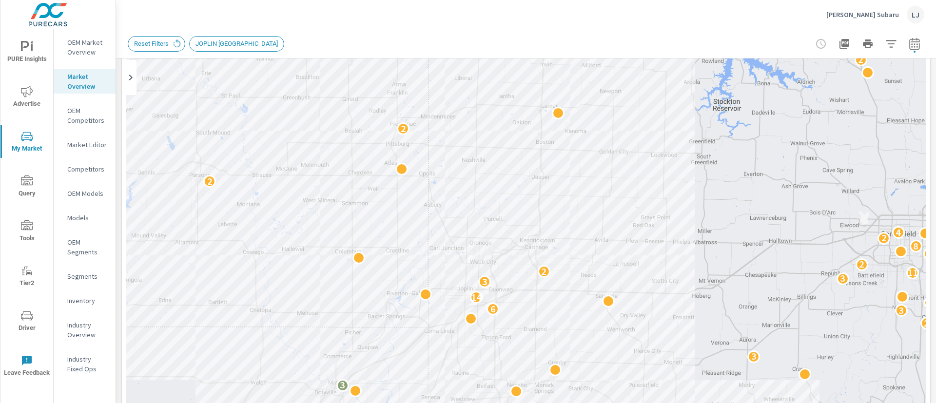
drag, startPoint x: 690, startPoint y: 285, endPoint x: 713, endPoint y: 115, distance: 172.2
click at [713, 115] on div "11 5 5 2 3 2 2 2 10 2 5 3 3 2 3 6 3 14 3 3 11 2 2 5 8 2 3 4 2 2 2 2 2 2 2 3 2 4…" at bounding box center [863, 289] width 624 height 351
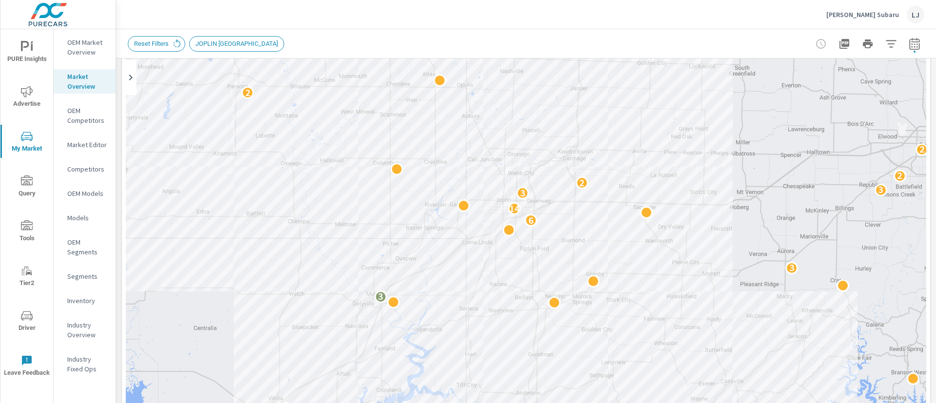
drag, startPoint x: 733, startPoint y: 331, endPoint x: 770, endPoint y: 251, distance: 88.1
click at [770, 251] on div "3 8 7 11 6 5 2 3 2 2 2 10 2 5 3 3 2 3 6 3 14 3 3 11 2 2 5 8 2 3 4 2 2 2 2 2 2 2…" at bounding box center [876, 399] width 624 height 351
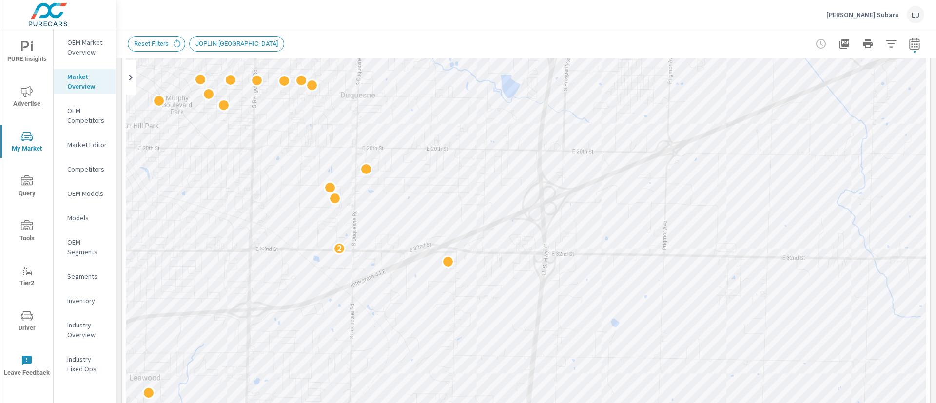
drag, startPoint x: 663, startPoint y: 250, endPoint x: 824, endPoint y: 324, distance: 178.2
click at [824, 324] on div "2 3" at bounding box center [526, 300] width 801 height 542
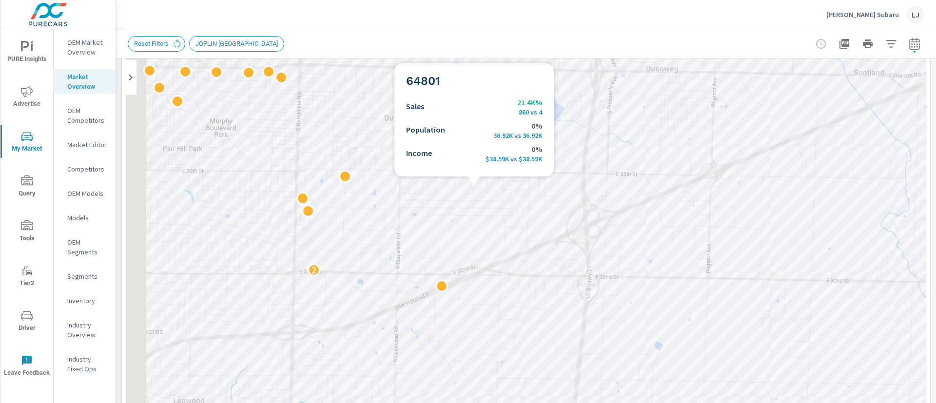
drag, startPoint x: 660, startPoint y: 280, endPoint x: 787, endPoint y: 337, distance: 138.8
click at [787, 337] on div "2 3" at bounding box center [526, 300] width 801 height 542
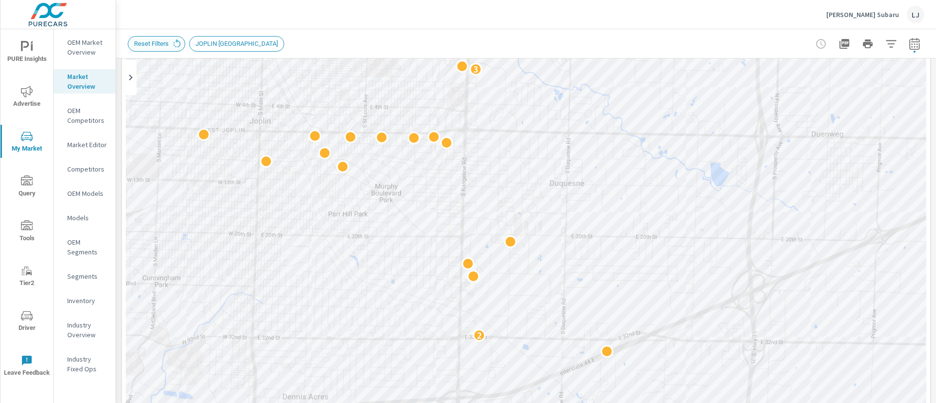
click at [148, 40] on span "Reset Filters" at bounding box center [151, 43] width 46 height 7
click at [78, 118] on p "OEM Competitors" at bounding box center [87, 116] width 40 height 20
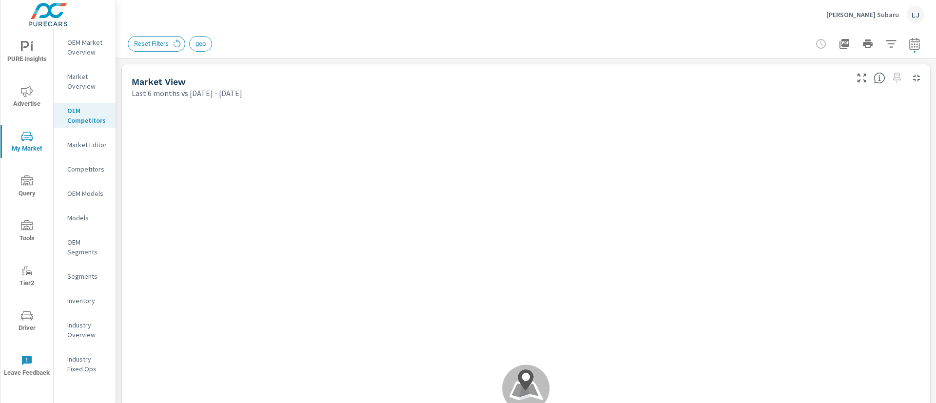
click at [12, 89] on span "Advertise" at bounding box center [26, 98] width 47 height 24
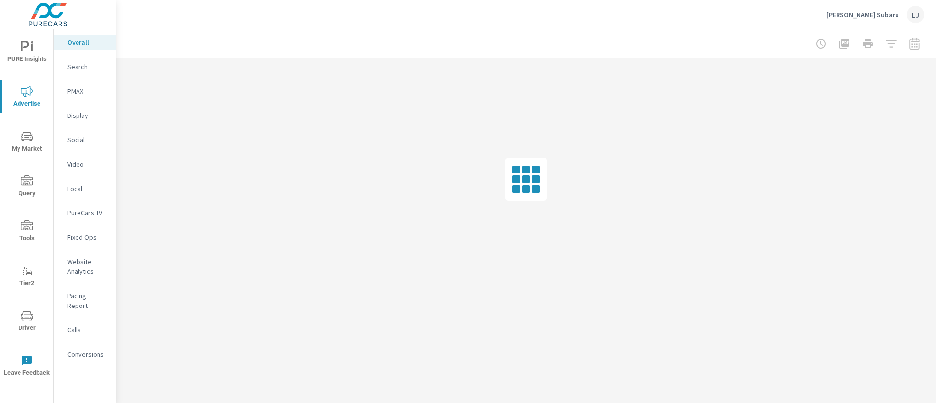
click at [31, 141] on icon "nav menu" at bounding box center [27, 137] width 12 height 12
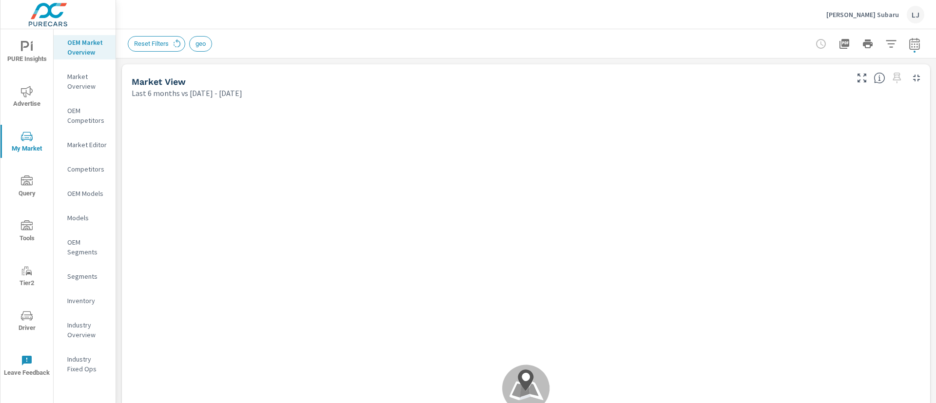
scroll to position [0, 0]
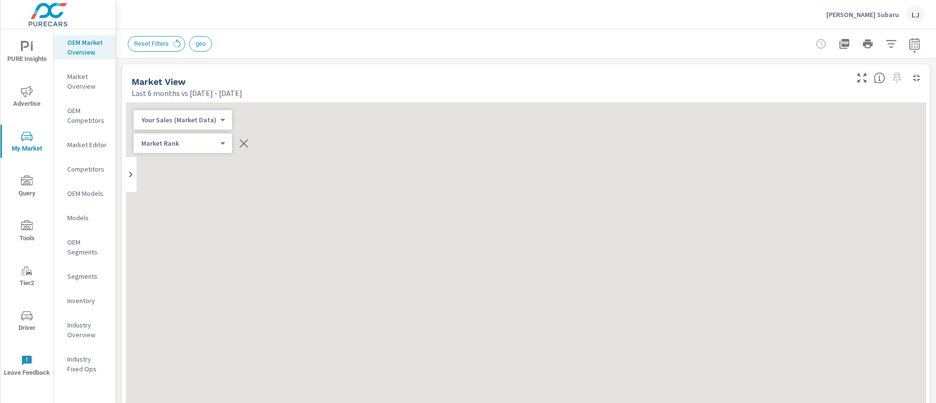
scroll to position [0, 0]
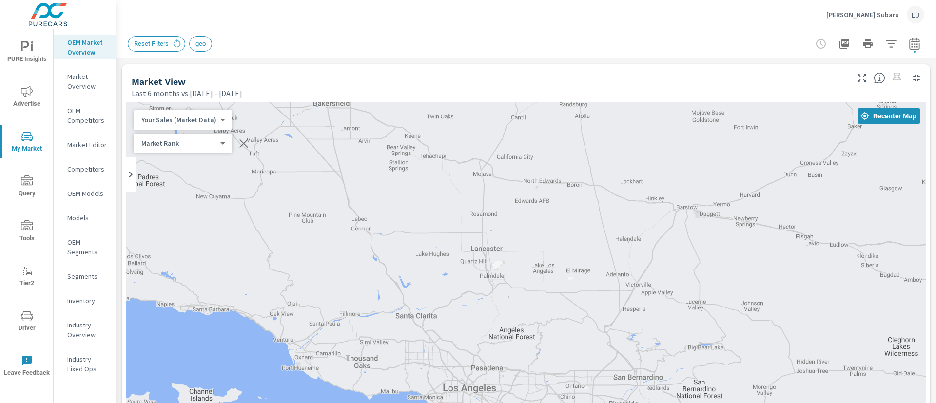
scroll to position [0, 0]
